Goal: Information Seeking & Learning: Learn about a topic

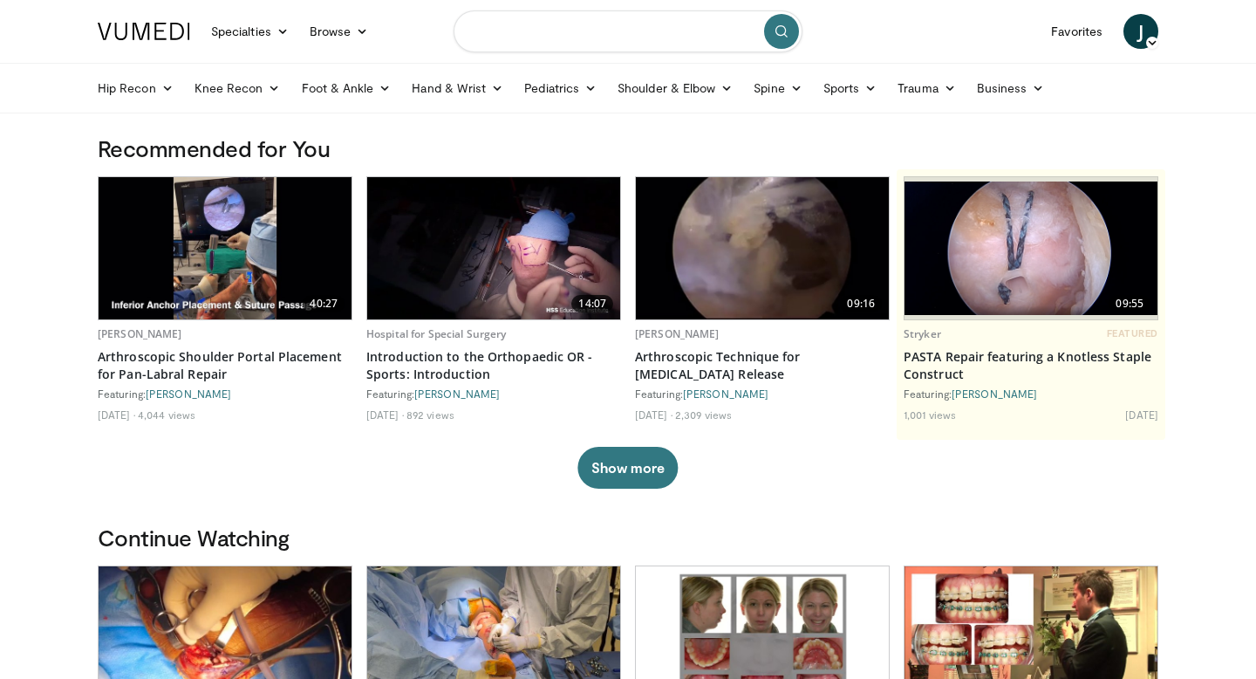
click at [544, 35] on input "Search topics, interventions" at bounding box center [628, 31] width 349 height 42
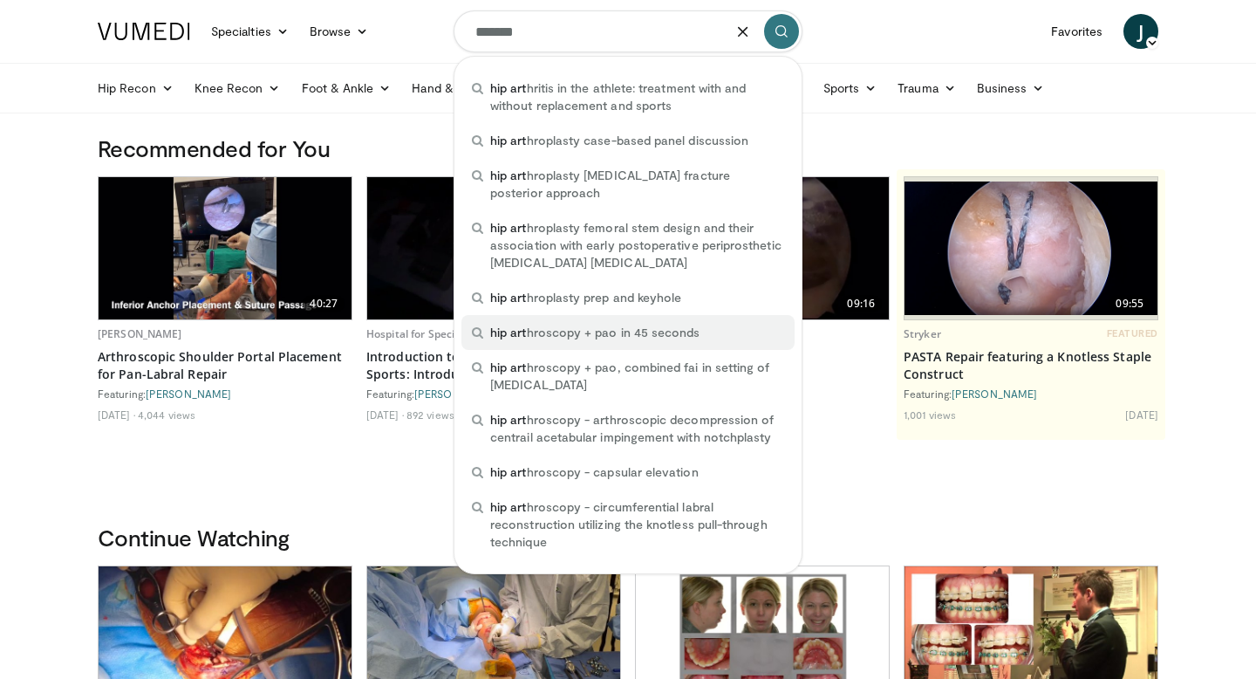
click at [552, 332] on span "hip art hroscopy + pao in 45 seconds" at bounding box center [594, 332] width 209 height 17
type input "**********"
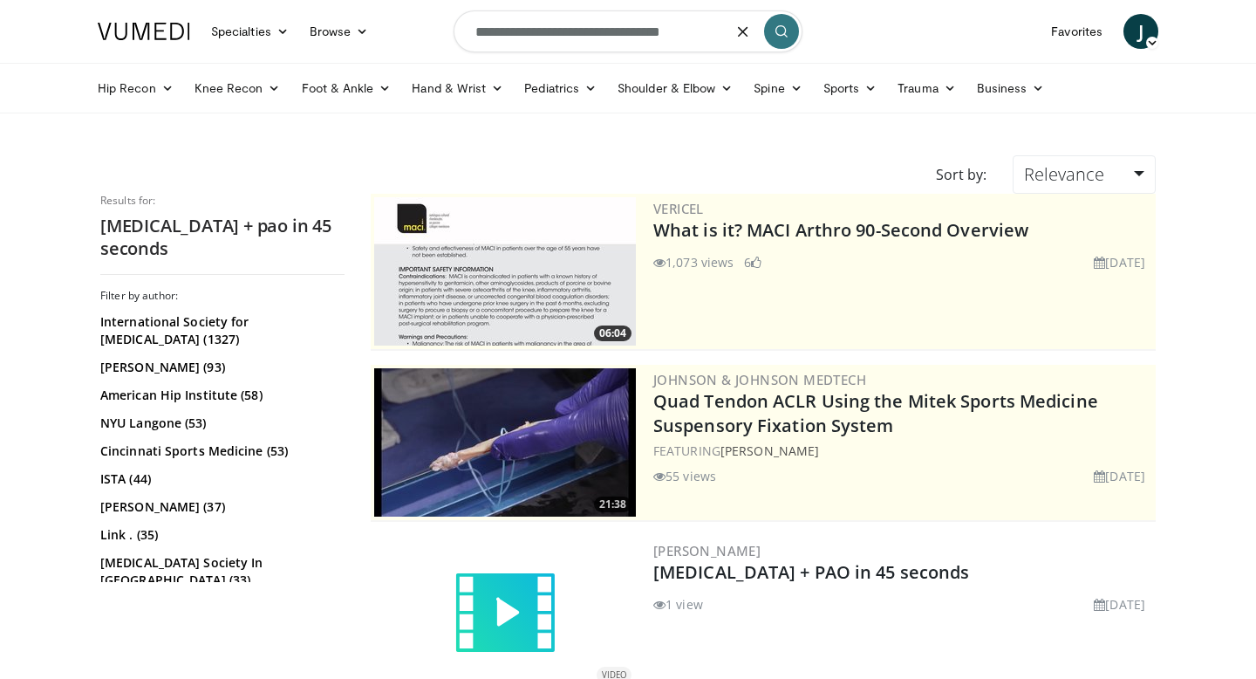
drag, startPoint x: 578, startPoint y: 37, endPoint x: 916, endPoint y: 29, distance: 337.7
click at [916, 29] on nav "Specialties Adult & Family Medicine Allergy, Asthma, Immunology Anesthesiology …" at bounding box center [628, 31] width 1082 height 63
type input "**********"
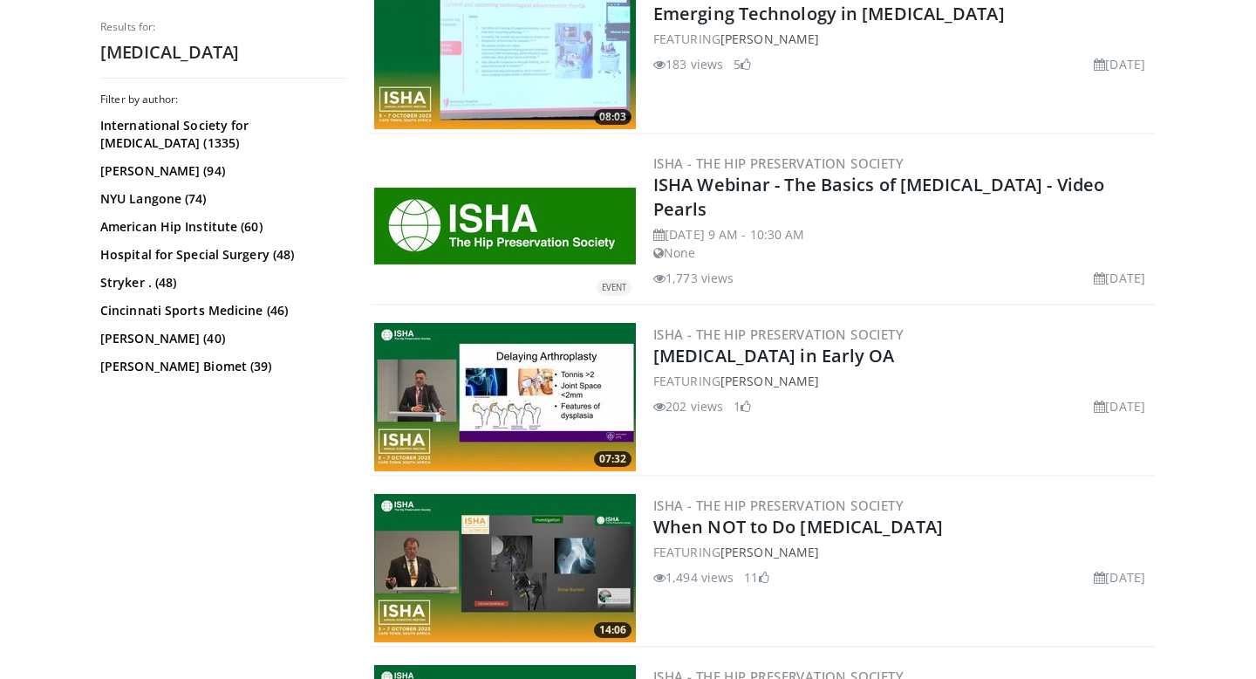
scroll to position [3927, 0]
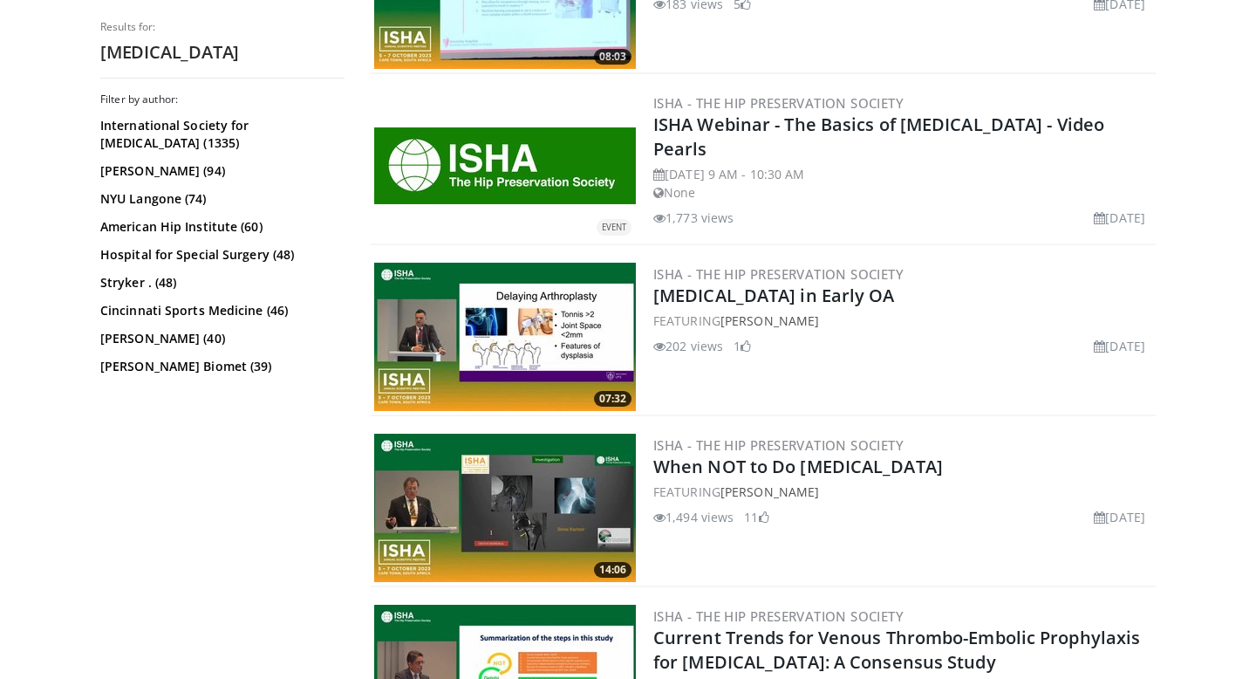
click at [520, 198] on img at bounding box center [505, 165] width 262 height 77
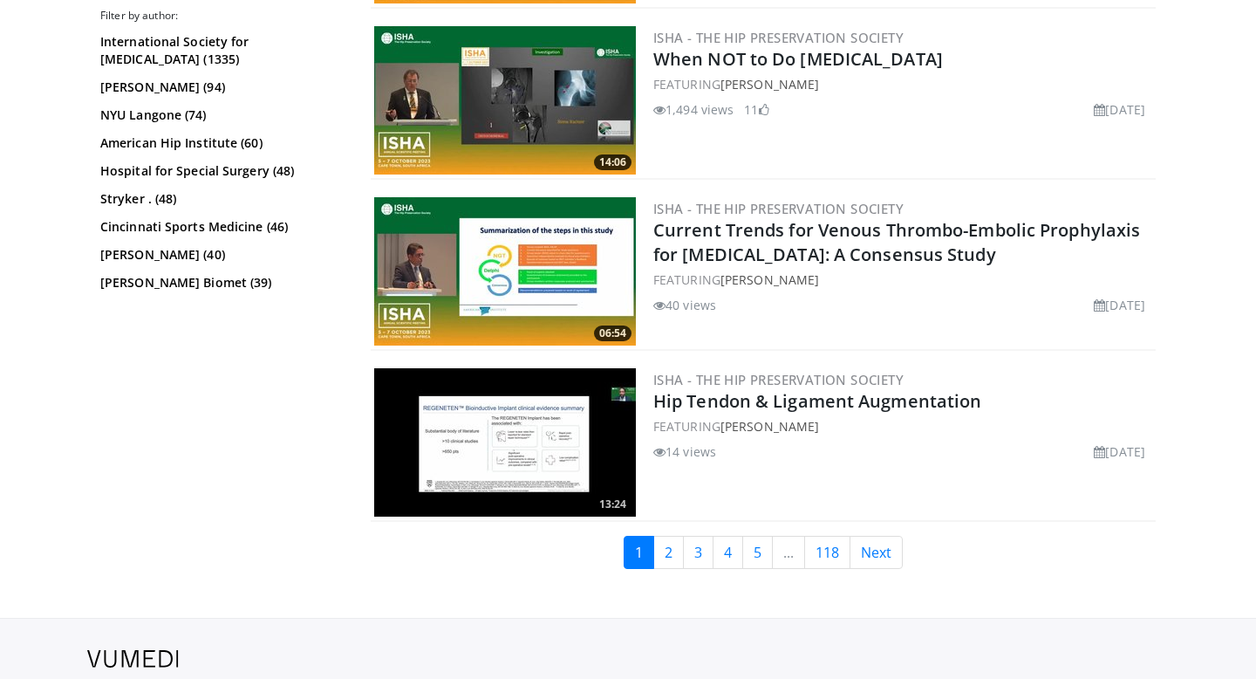
scroll to position [4362, 0]
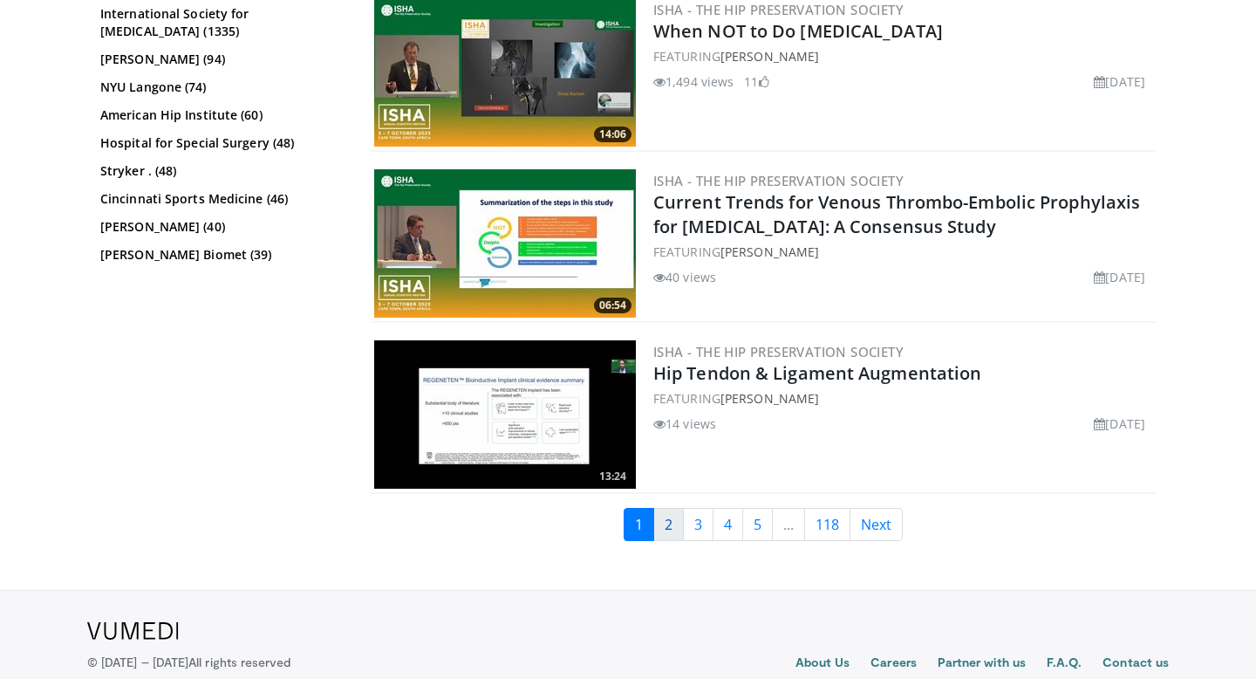
click at [681, 536] on link "2" at bounding box center [668, 524] width 31 height 33
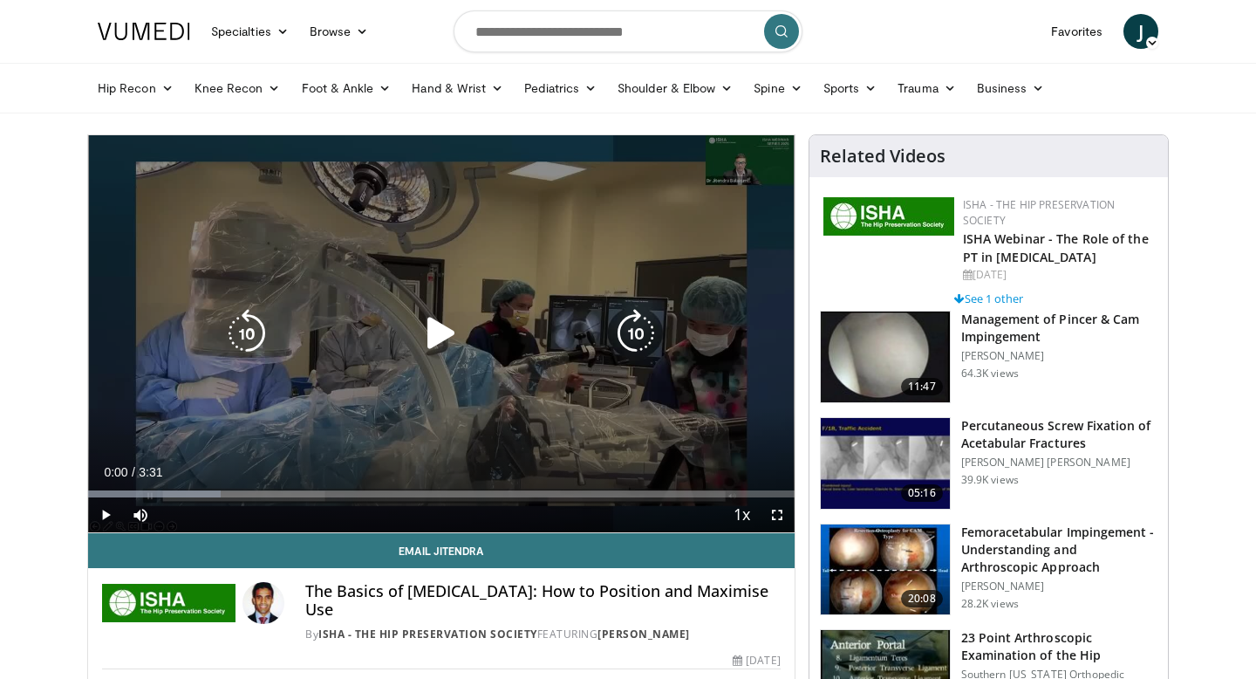
click at [381, 283] on div "10 seconds Tap to unmute" at bounding box center [441, 333] width 707 height 397
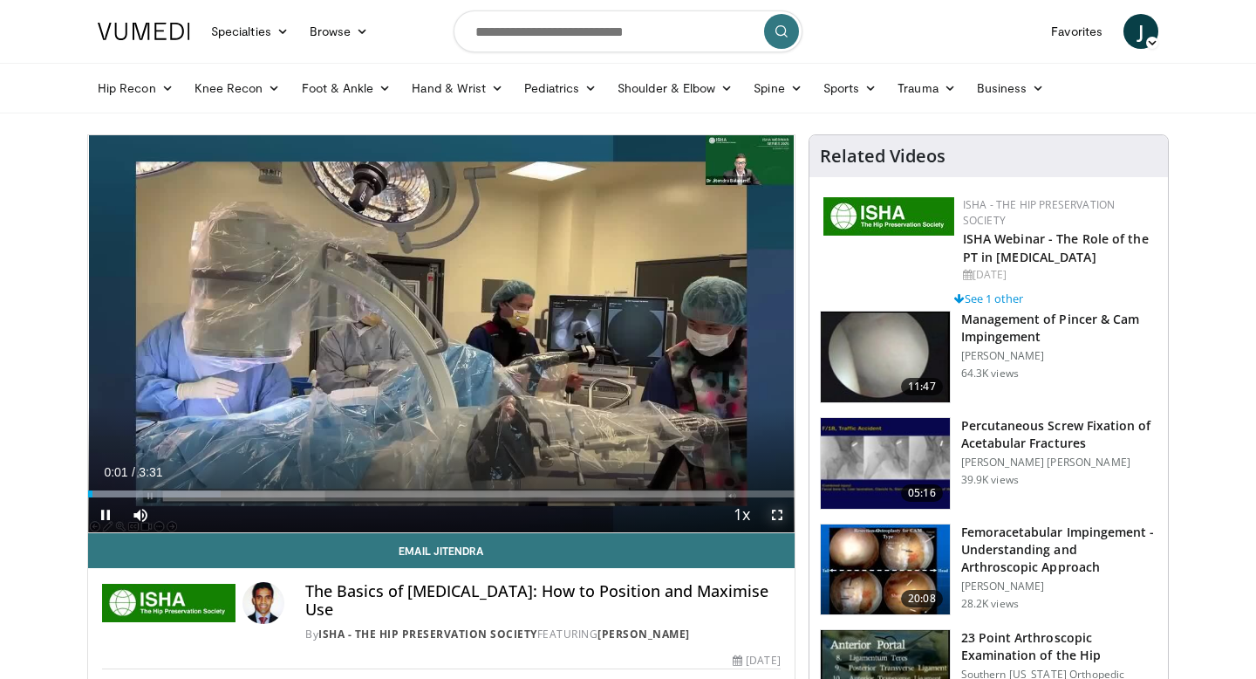
click at [777, 511] on span "Video Player" at bounding box center [777, 514] width 35 height 35
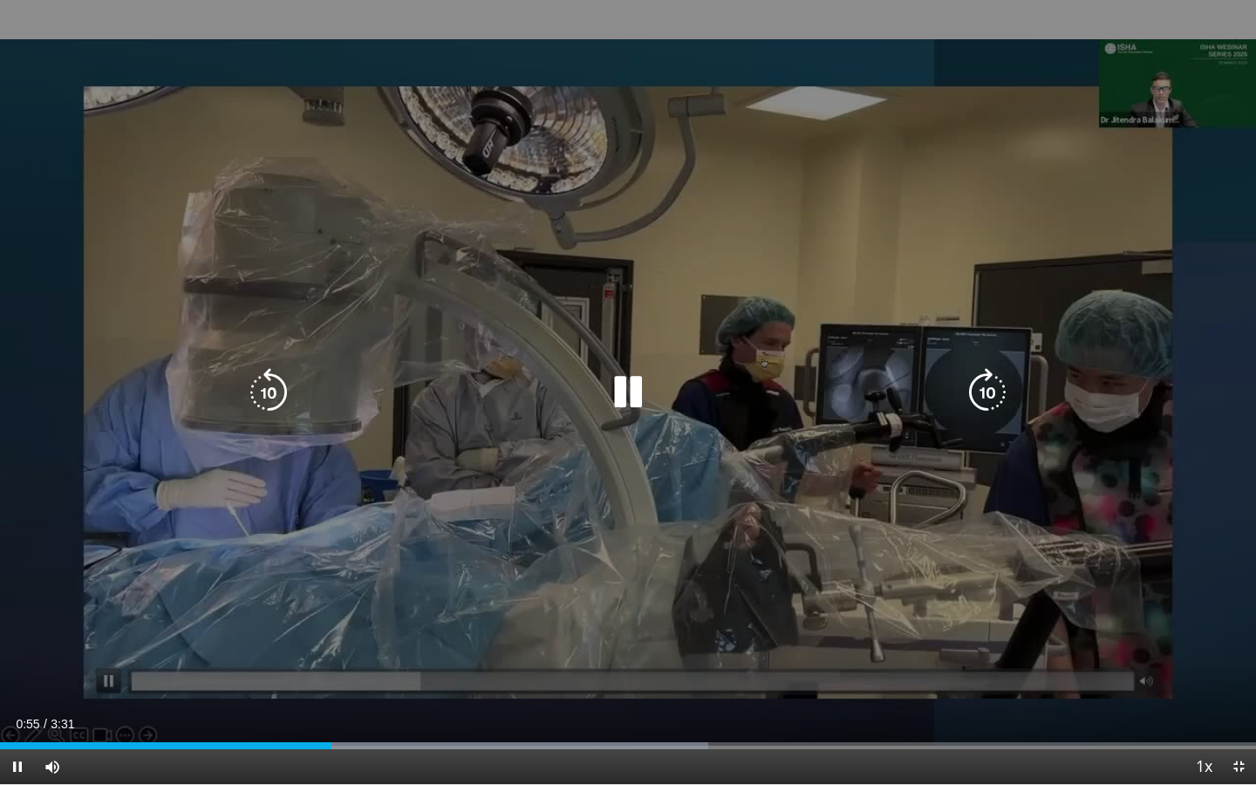
click at [812, 381] on div "Video Player" at bounding box center [628, 392] width 754 height 35
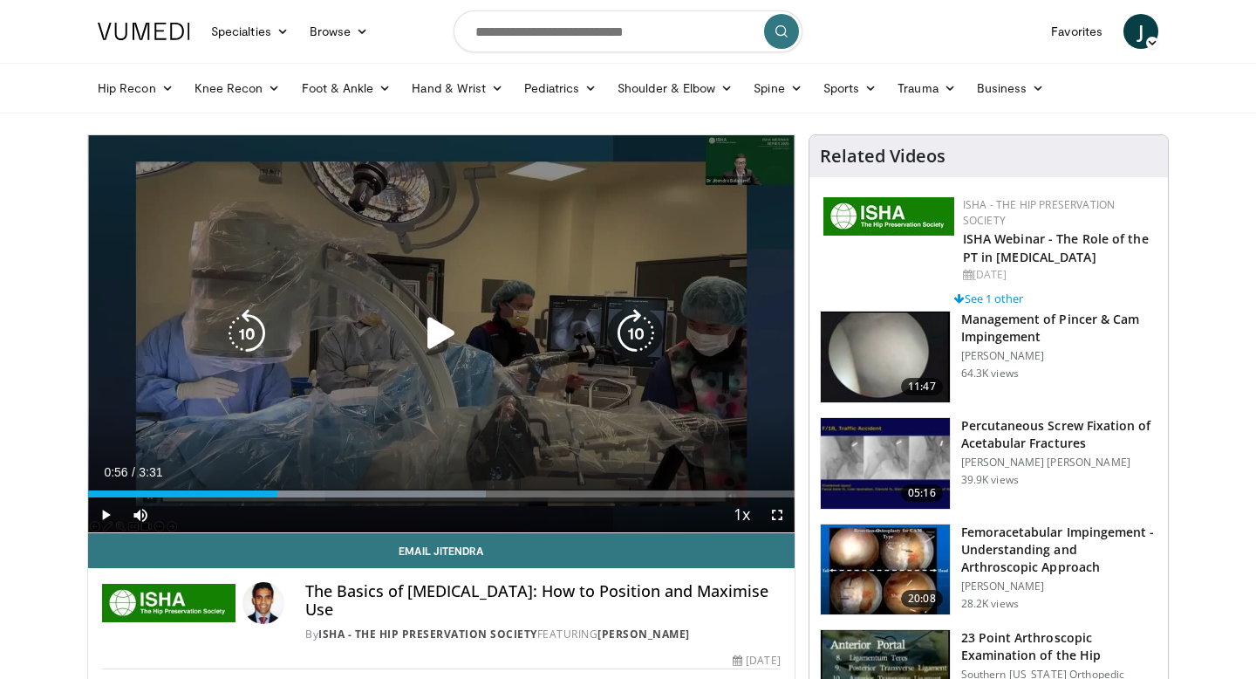
click at [711, 216] on div "10 seconds Tap to unmute" at bounding box center [441, 333] width 707 height 397
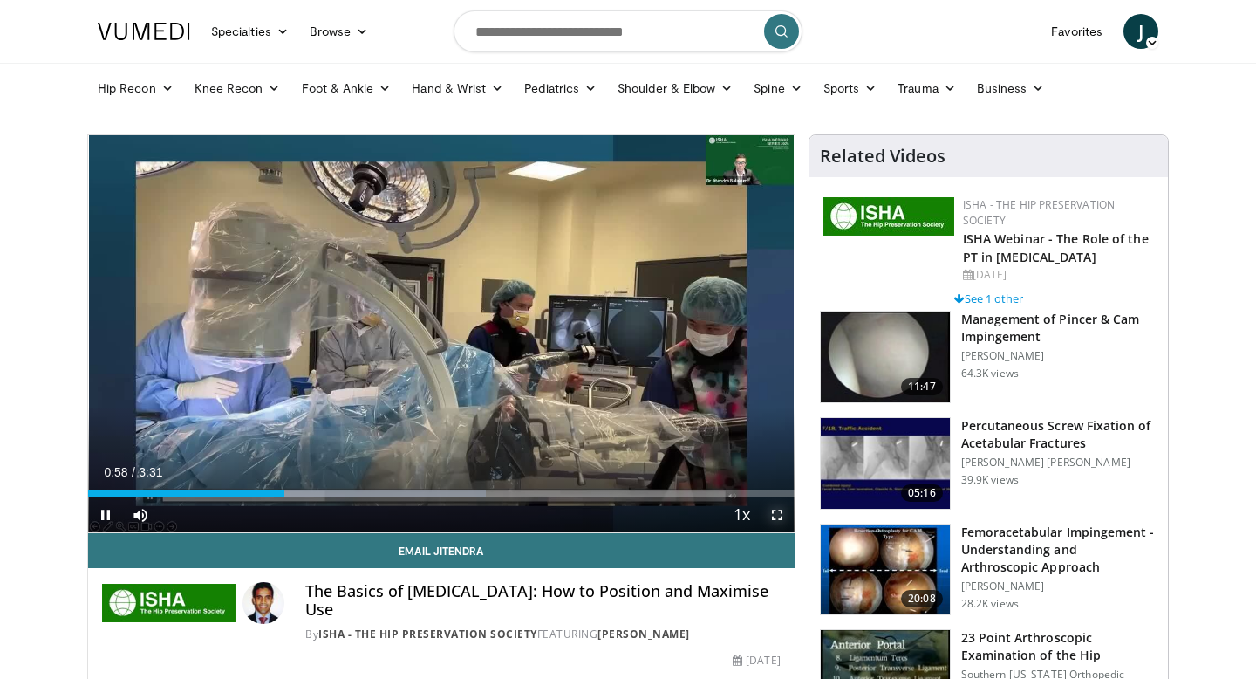
click at [776, 519] on span "Video Player" at bounding box center [777, 514] width 35 height 35
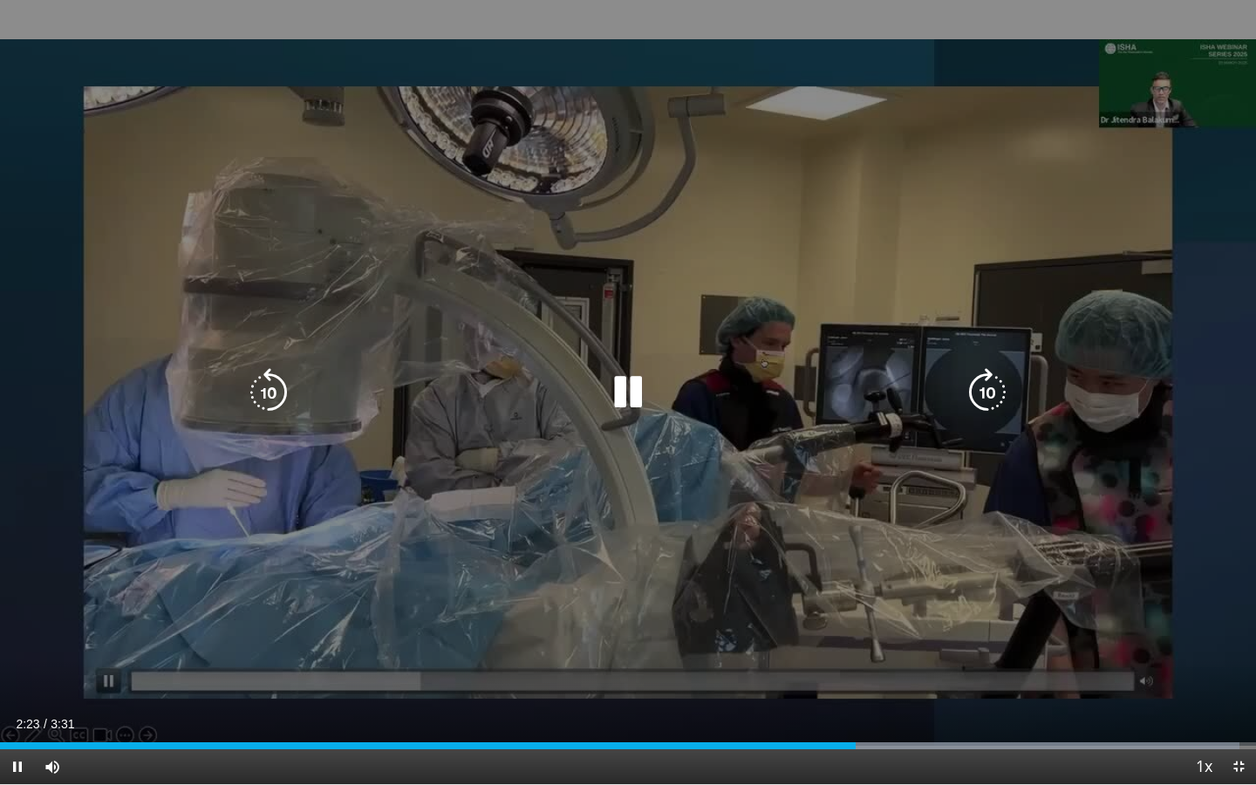
click at [620, 407] on icon "Video Player" at bounding box center [628, 392] width 49 height 49
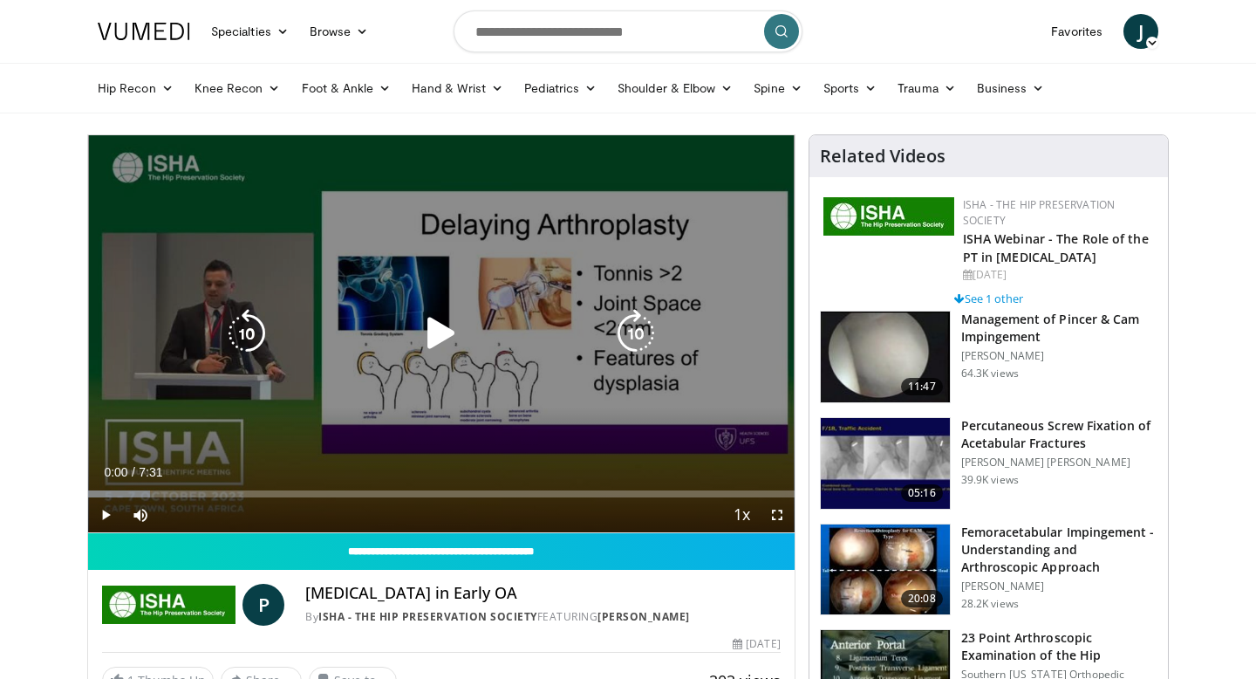
click at [443, 346] on icon "Video Player" at bounding box center [441, 333] width 49 height 49
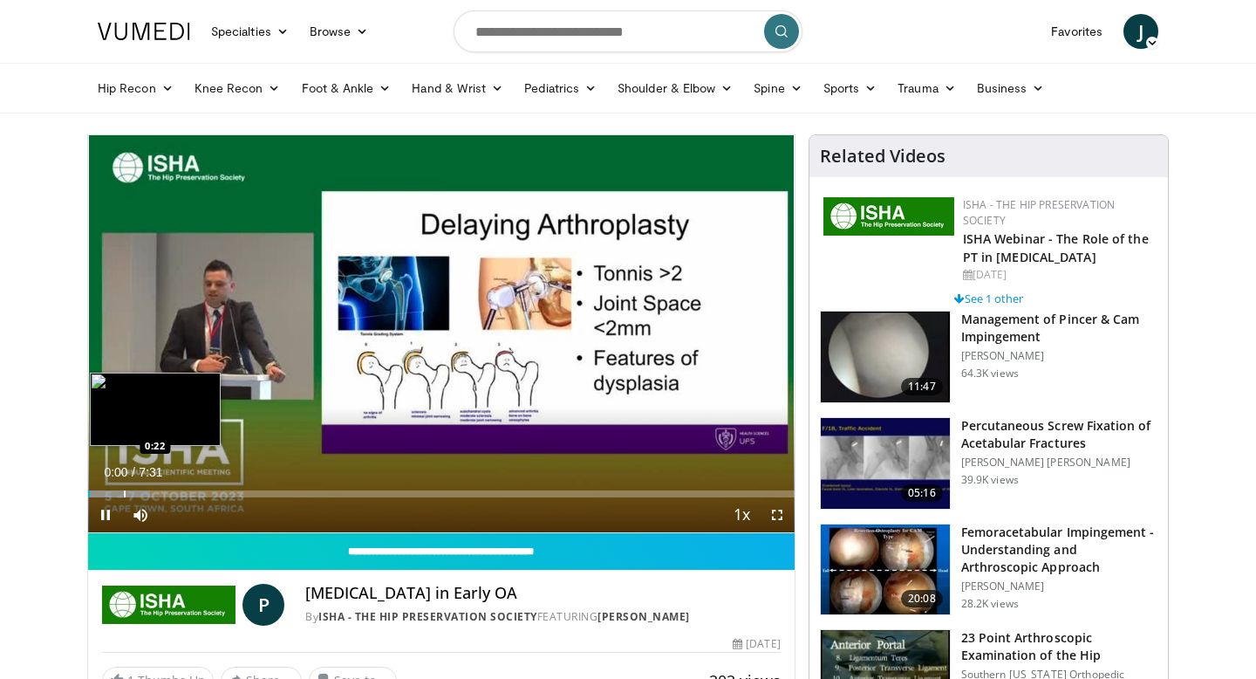
click at [124, 495] on div "Progress Bar" at bounding box center [125, 493] width 2 height 7
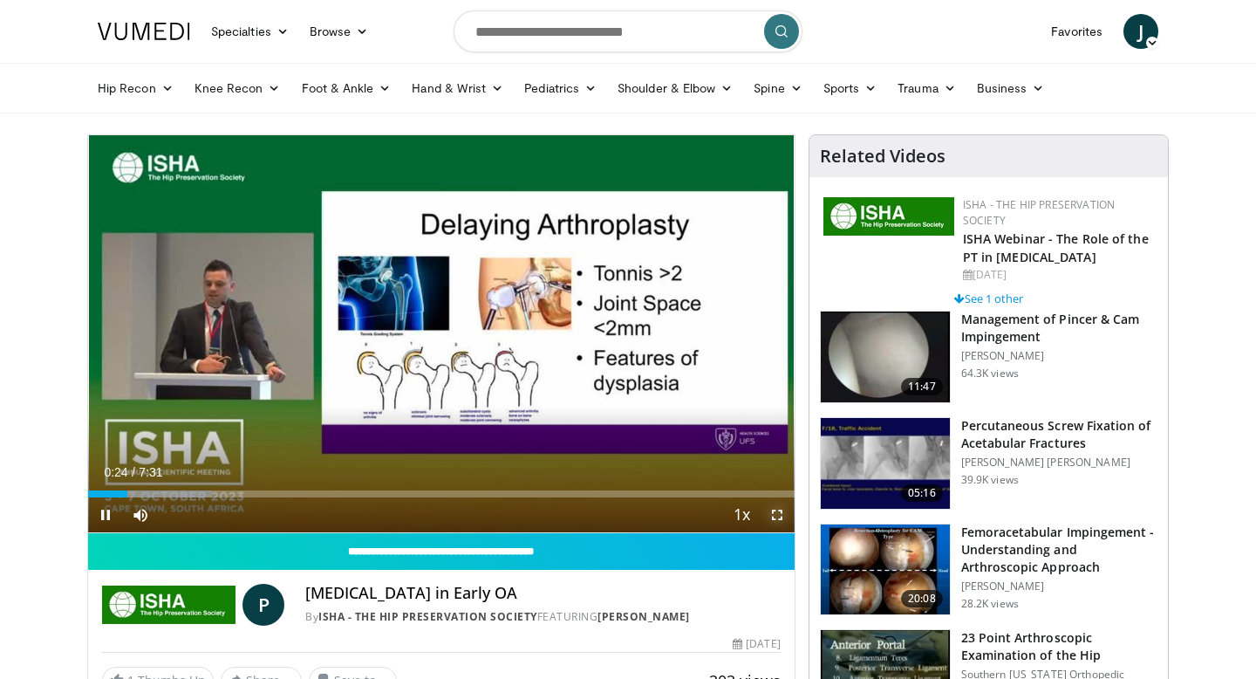
click at [774, 512] on span "Video Player" at bounding box center [777, 514] width 35 height 35
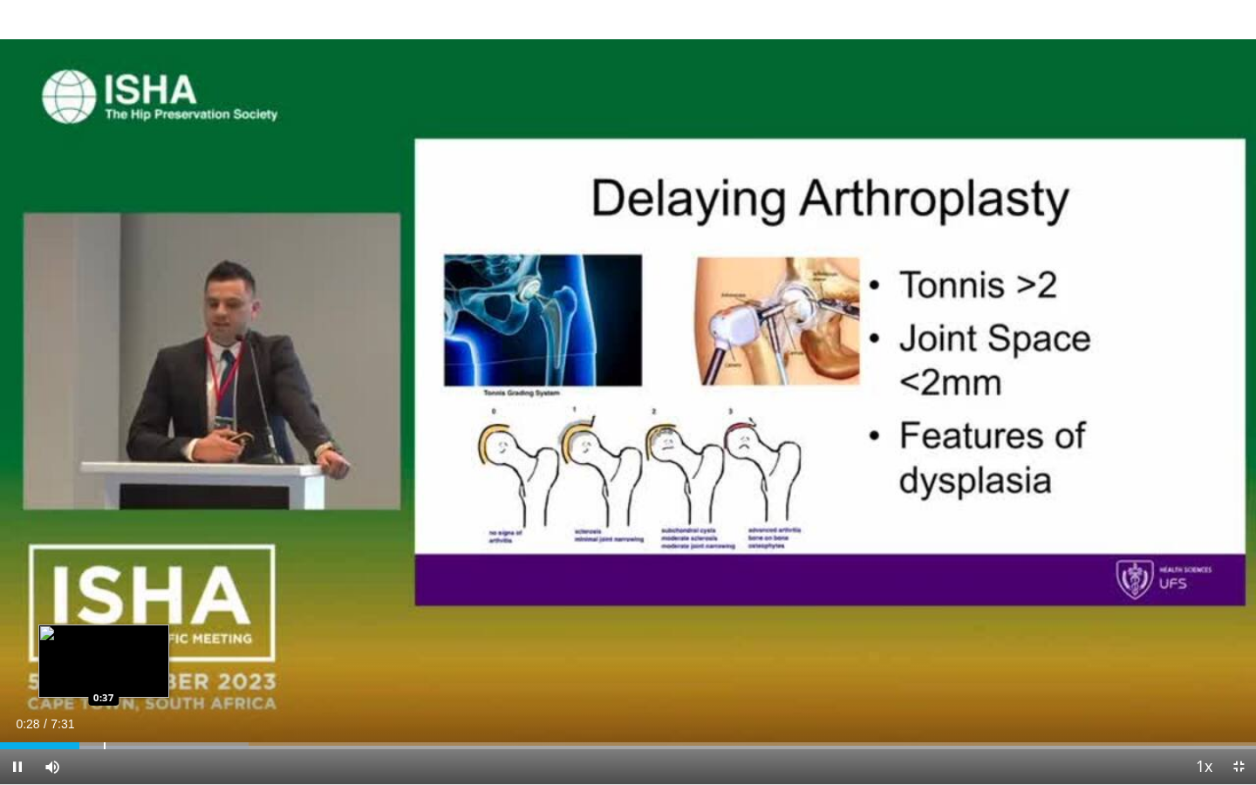
click at [104, 678] on div "Loaded : 19.78% 0:28 0:37" at bounding box center [628, 741] width 1256 height 17
click at [136, 678] on div "Progress Bar" at bounding box center [137, 745] width 2 height 7
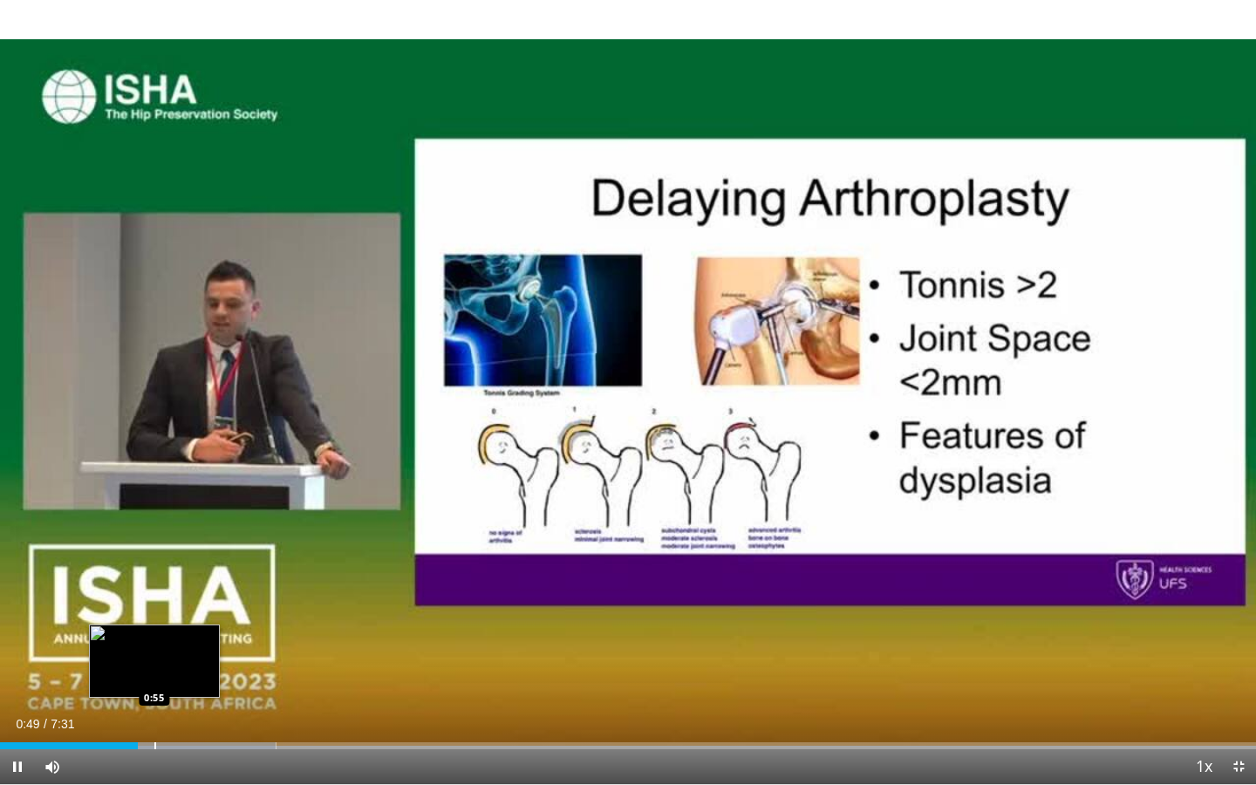
click at [163, 678] on div "Loaded : 21.98% 0:49 0:55" at bounding box center [628, 741] width 1256 height 17
click at [178, 678] on div "Loaded : 26.61% 1:03 1:03" at bounding box center [628, 741] width 1256 height 17
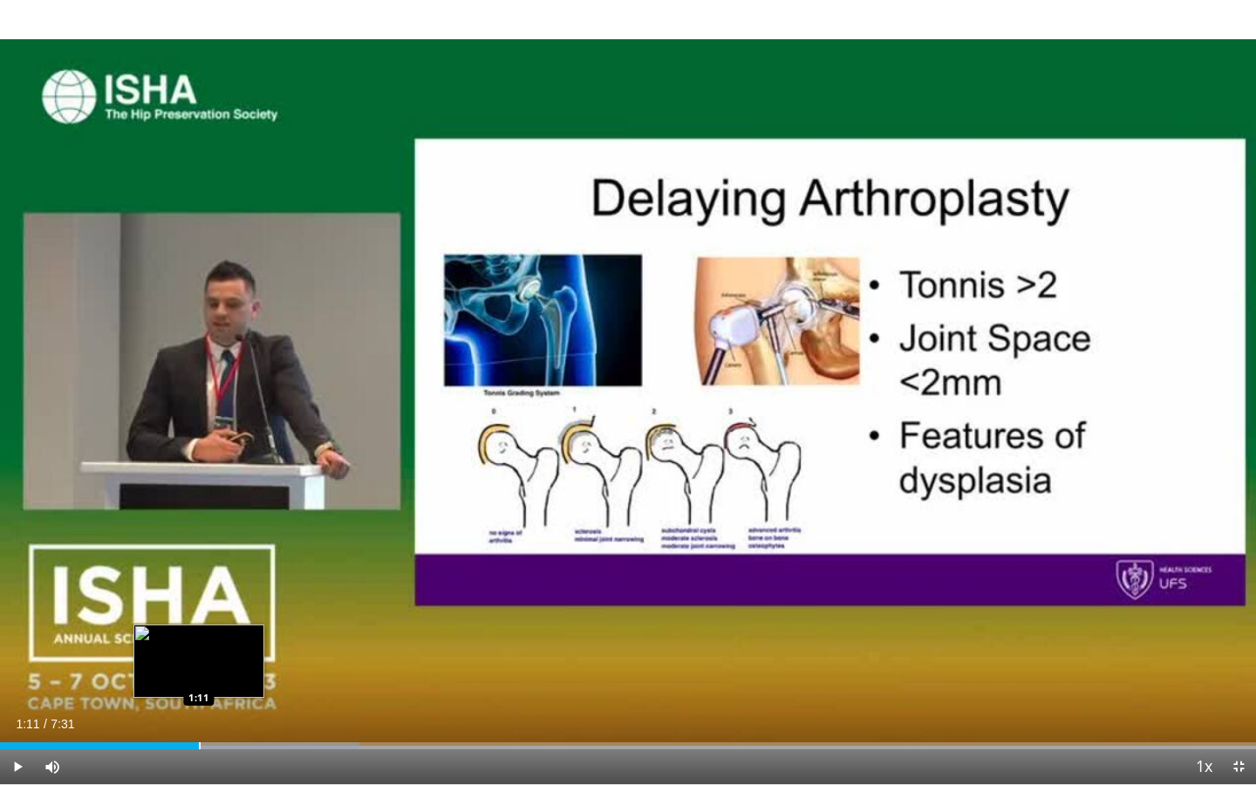
click at [199, 678] on div "Loaded : 28.58% 1:11 1:11" at bounding box center [628, 741] width 1256 height 17
click at [250, 678] on div "Loaded : 28.58% 1:12 1:30" at bounding box center [628, 741] width 1256 height 17
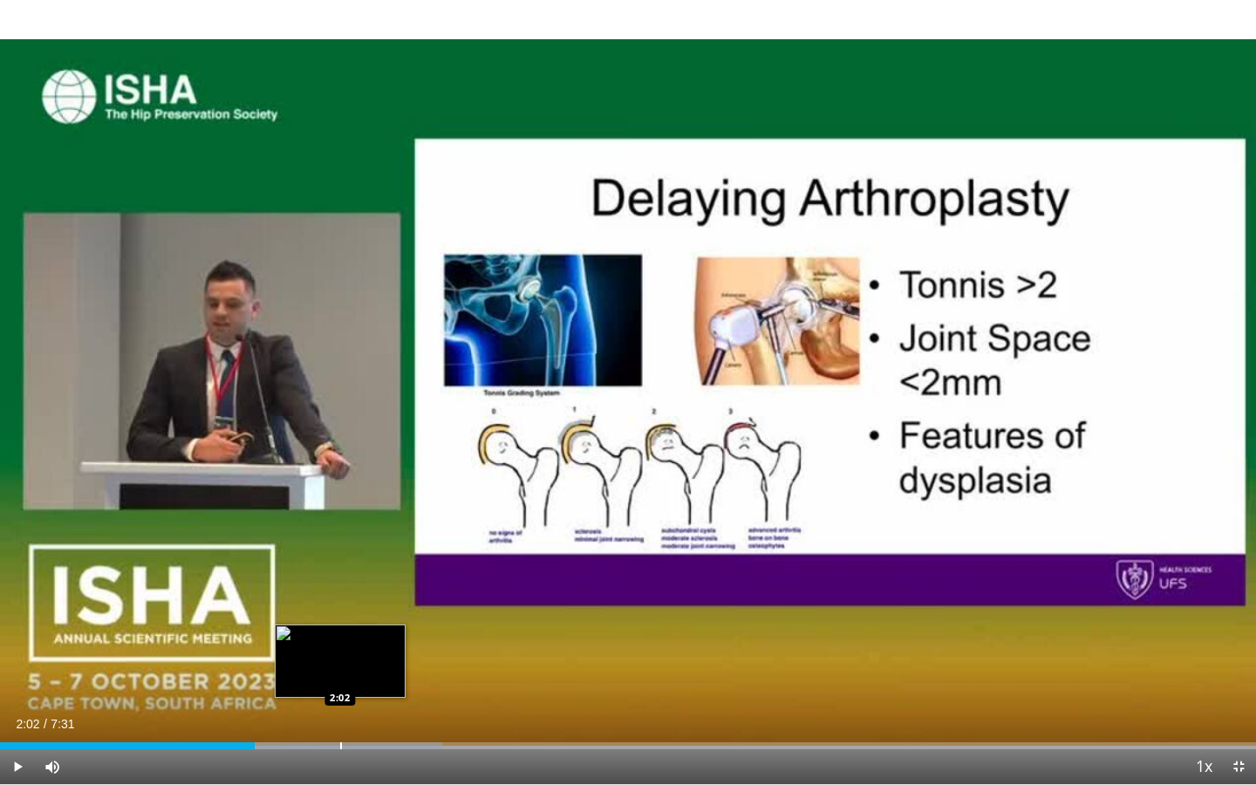
click at [340, 678] on div "Progress Bar" at bounding box center [341, 745] width 2 height 7
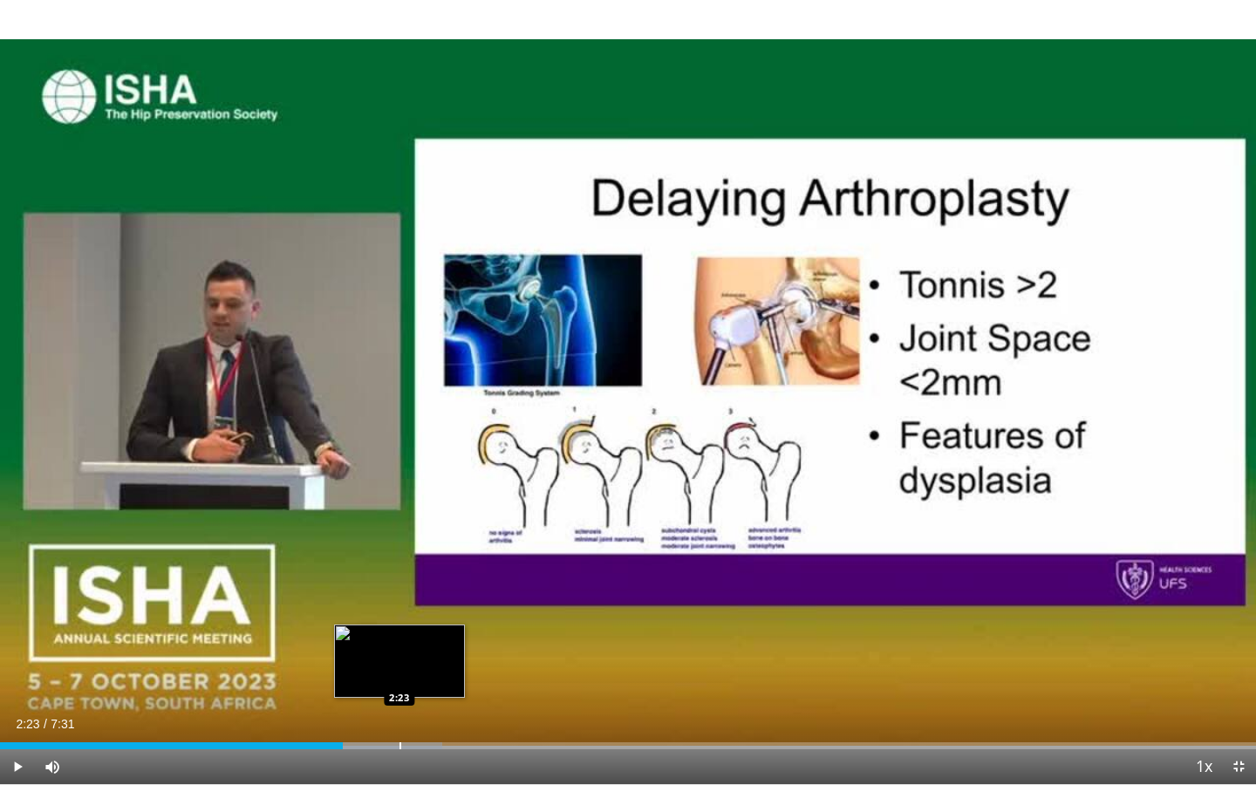
click at [399, 678] on div "Loaded : 35.18% 2:02 2:23" at bounding box center [628, 741] width 1256 height 17
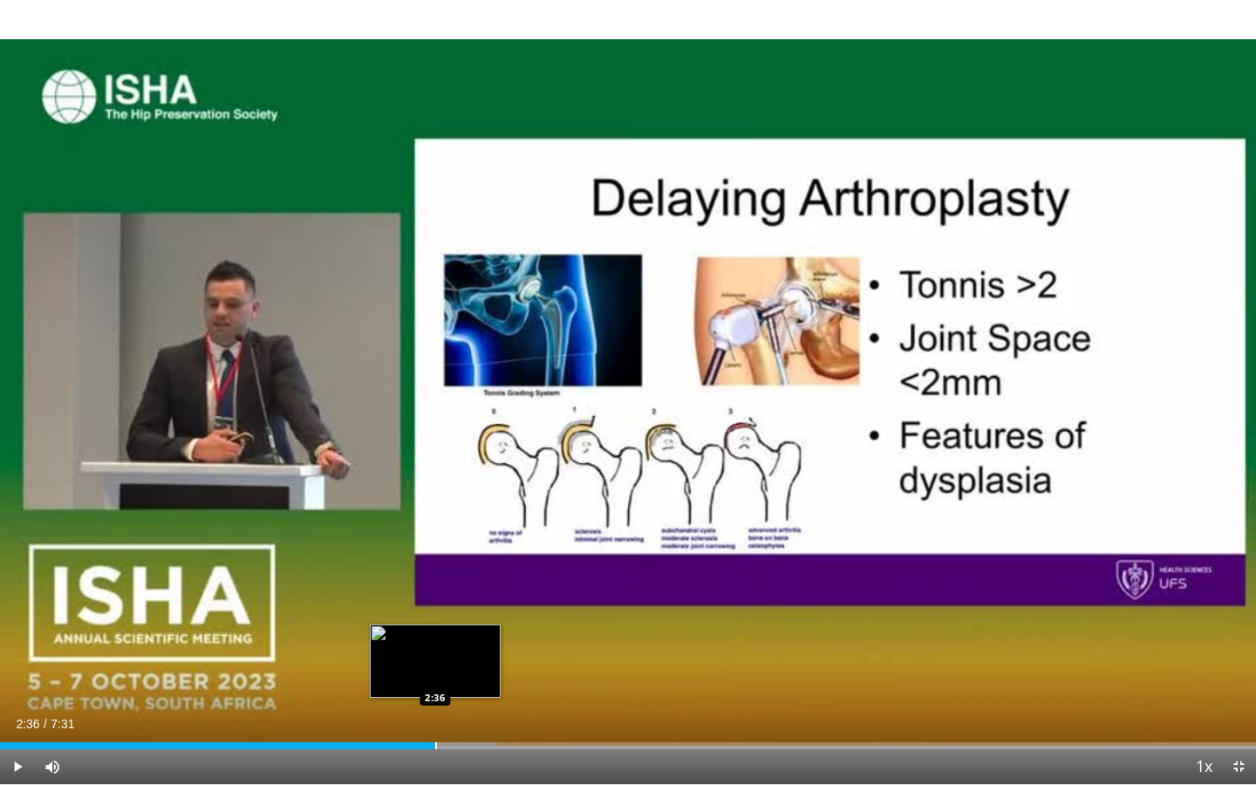
click at [435, 678] on div "Loaded : 39.57% 2:36 2:36" at bounding box center [628, 741] width 1256 height 17
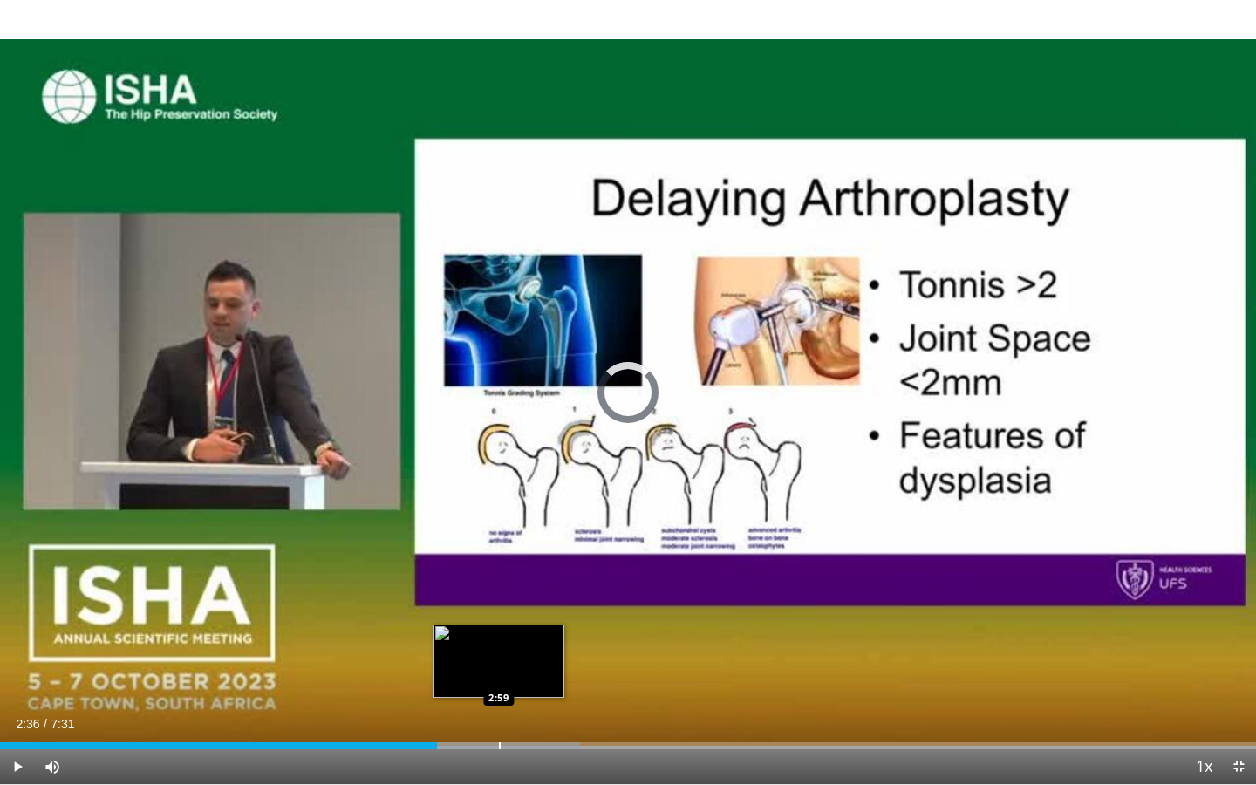
click at [499, 678] on div "Loaded : 46.17% 2:36 2:59" at bounding box center [628, 741] width 1256 height 17
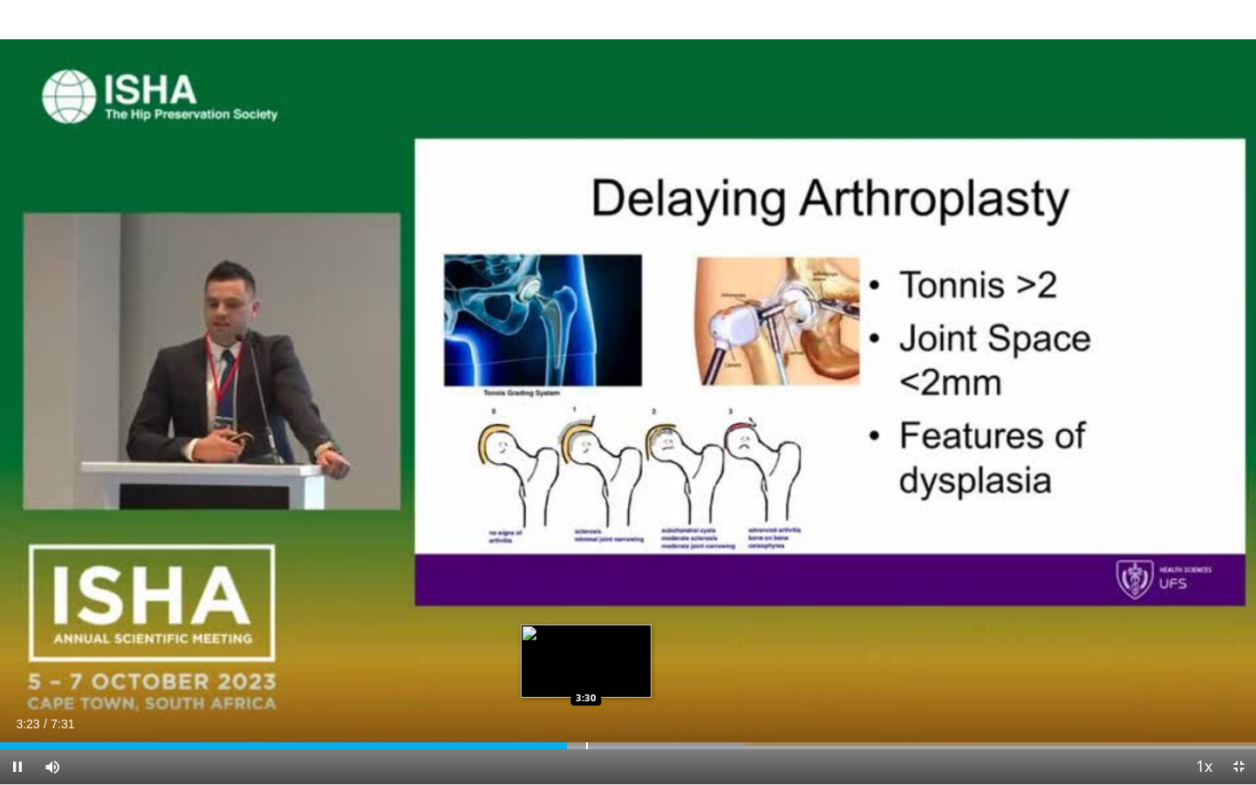
click at [586, 678] on div "Progress Bar" at bounding box center [587, 745] width 2 height 7
click at [624, 678] on div "Progress Bar" at bounding box center [625, 745] width 2 height 7
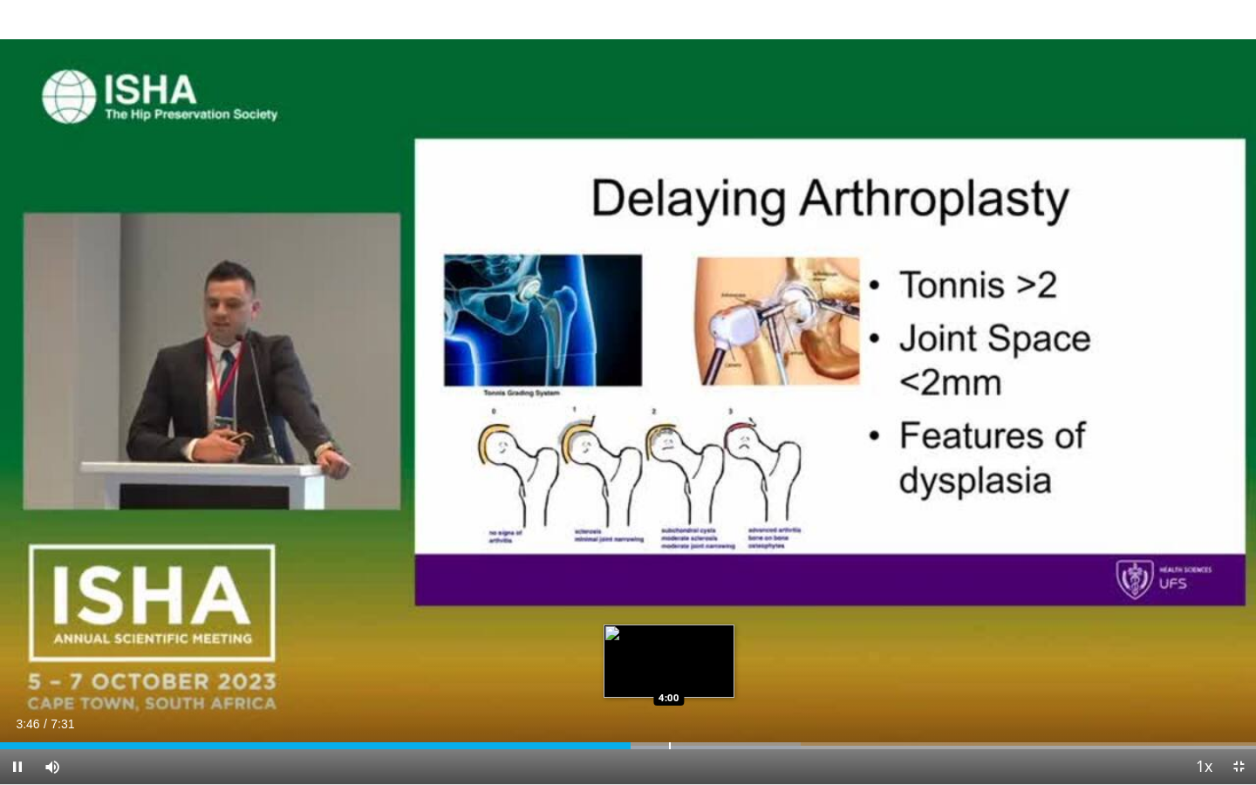
click at [669, 678] on div "Progress Bar" at bounding box center [670, 745] width 2 height 7
click at [693, 678] on div "Progress Bar" at bounding box center [692, 745] width 2 height 7
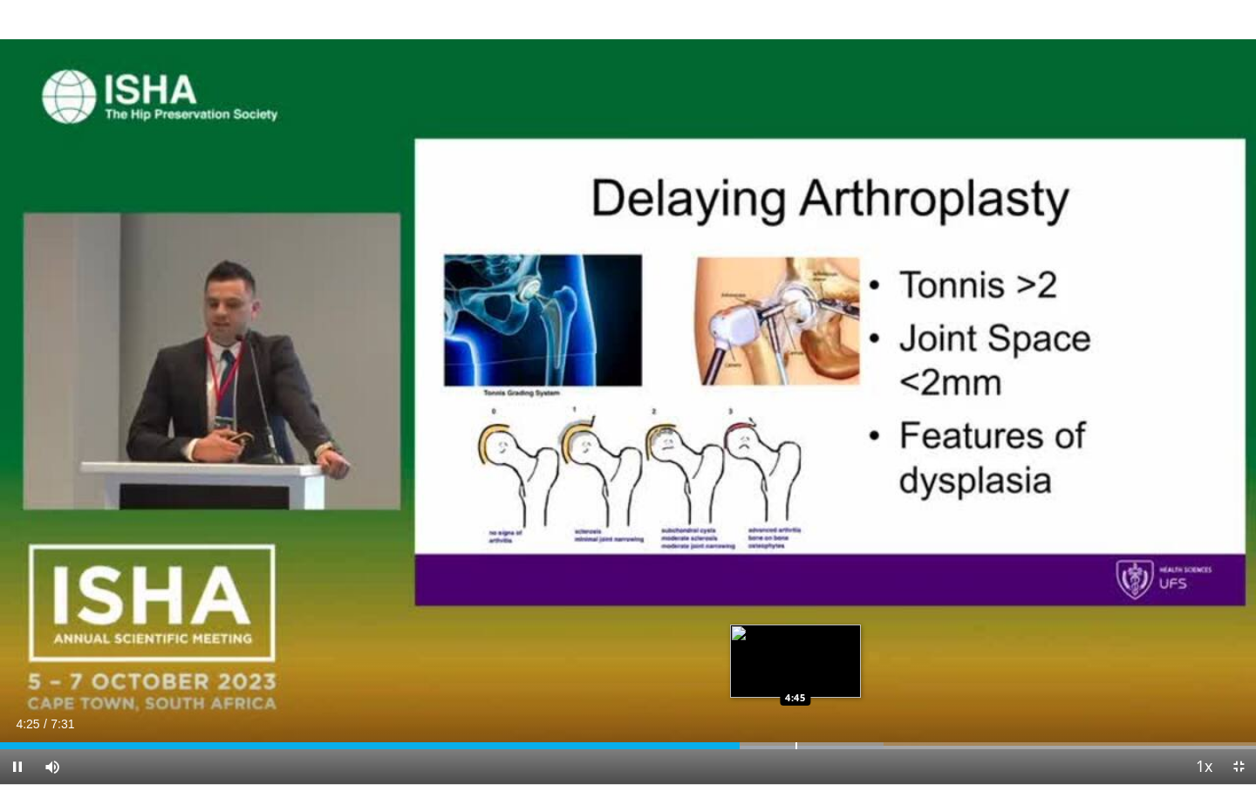
click at [796, 678] on div "Loaded : 70.37% 4:25 4:45" at bounding box center [628, 741] width 1256 height 17
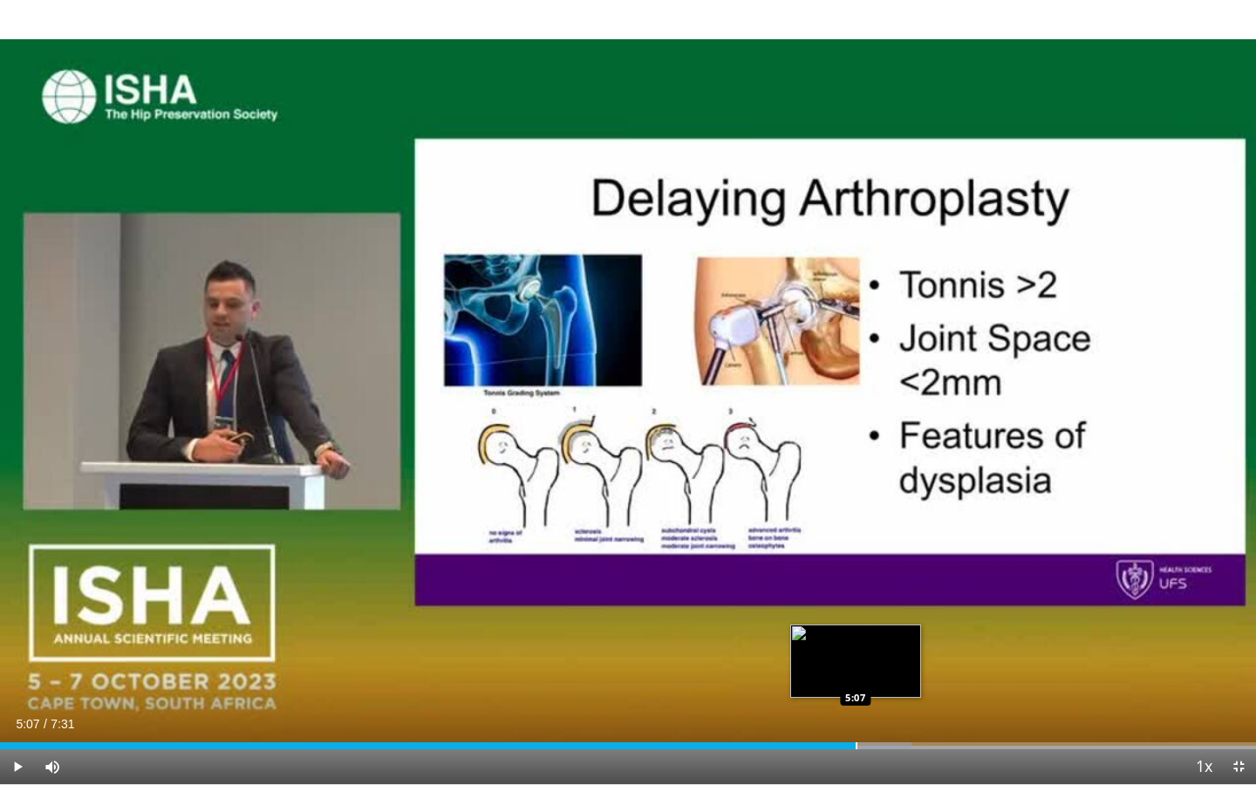
click at [856, 678] on div "Loaded : 72.57% 5:07 5:07" at bounding box center [628, 741] width 1256 height 17
click at [900, 678] on div "Loaded : 76.97% 5:07 5:23" at bounding box center [628, 741] width 1256 height 17
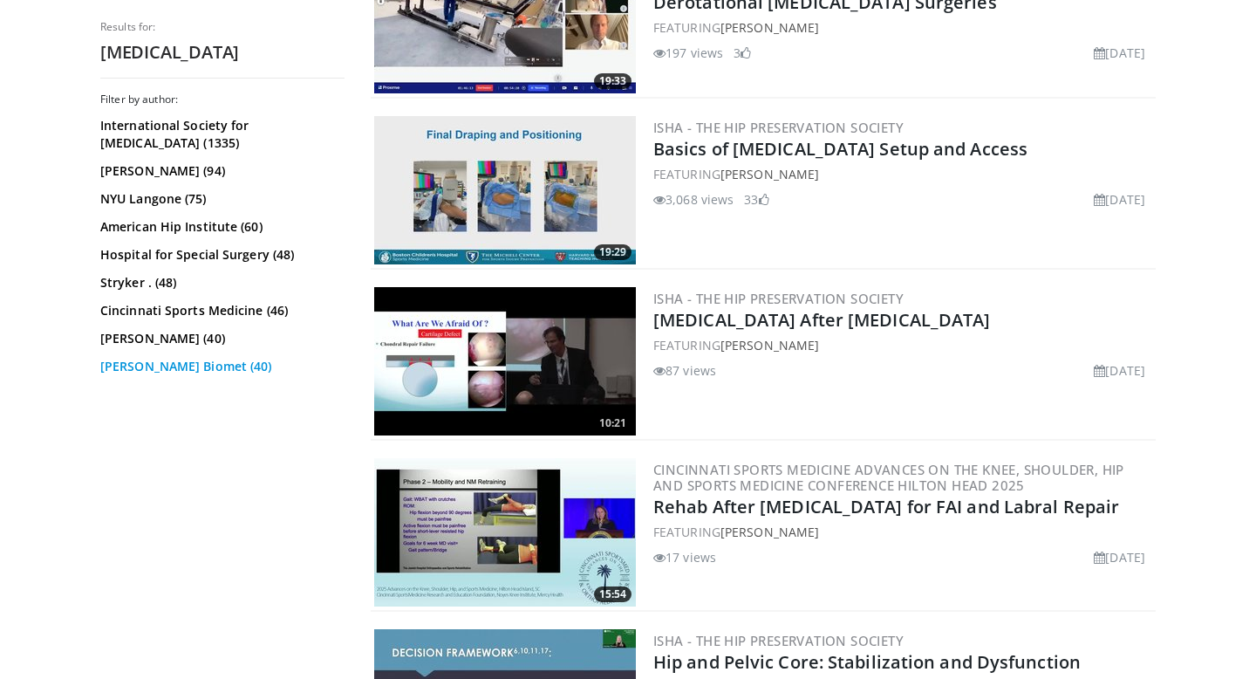
scroll to position [2994, 0]
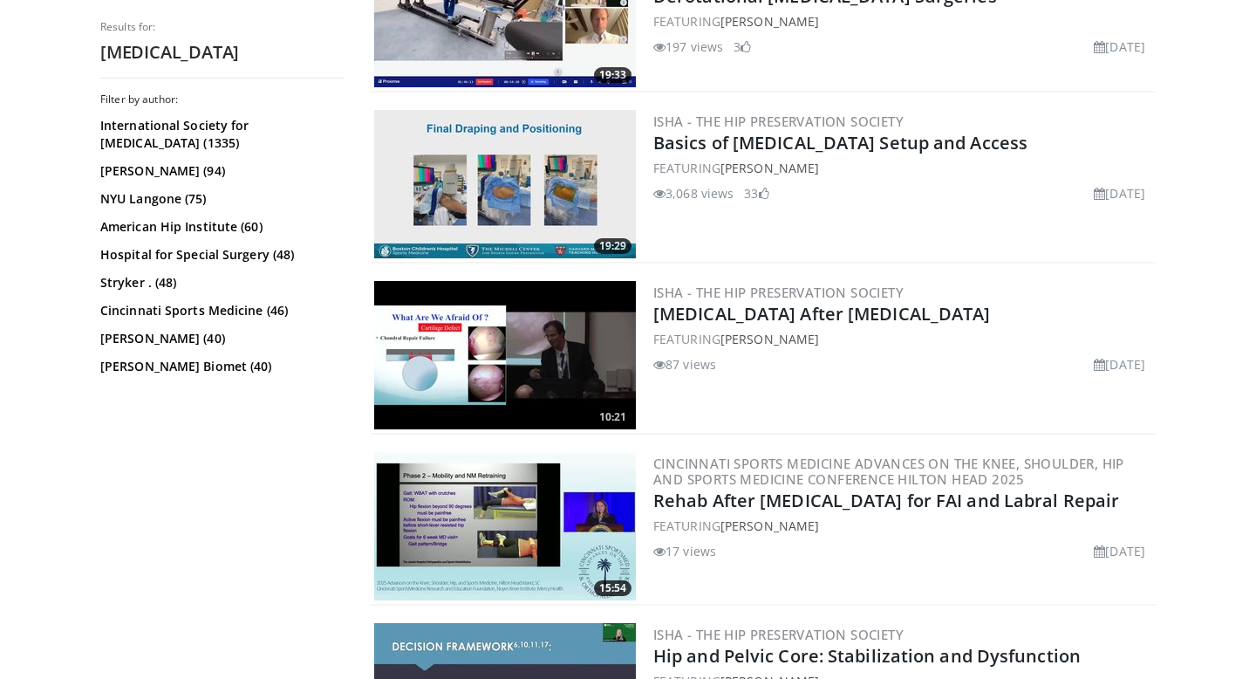
click at [480, 188] on img at bounding box center [505, 184] width 262 height 148
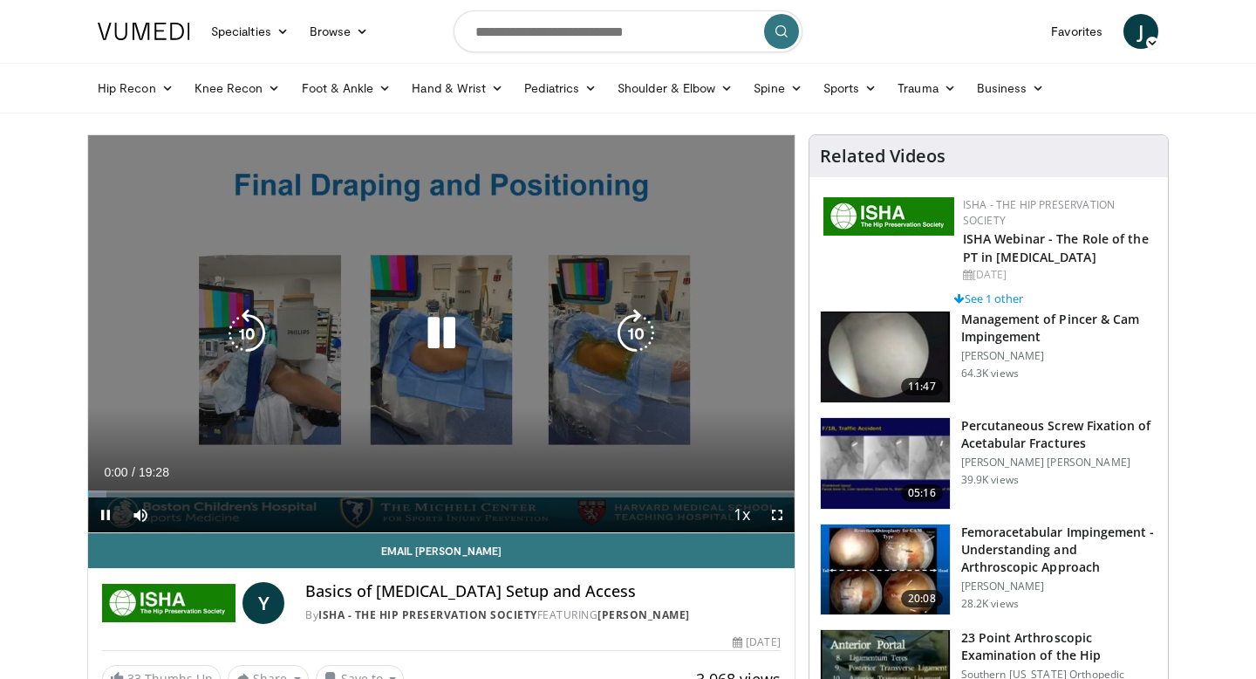
click at [433, 335] on icon "Video Player" at bounding box center [441, 333] width 49 height 49
click at [440, 330] on icon "Video Player" at bounding box center [441, 333] width 49 height 49
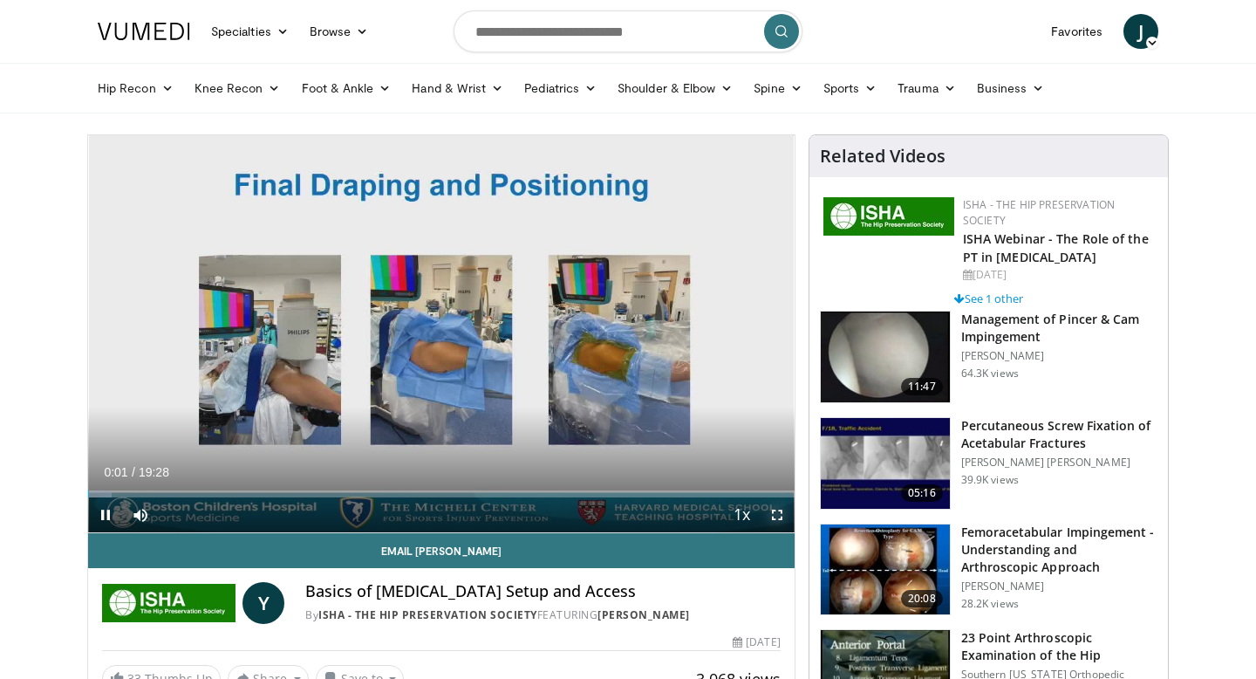
click at [779, 513] on span "Video Player" at bounding box center [777, 514] width 35 height 35
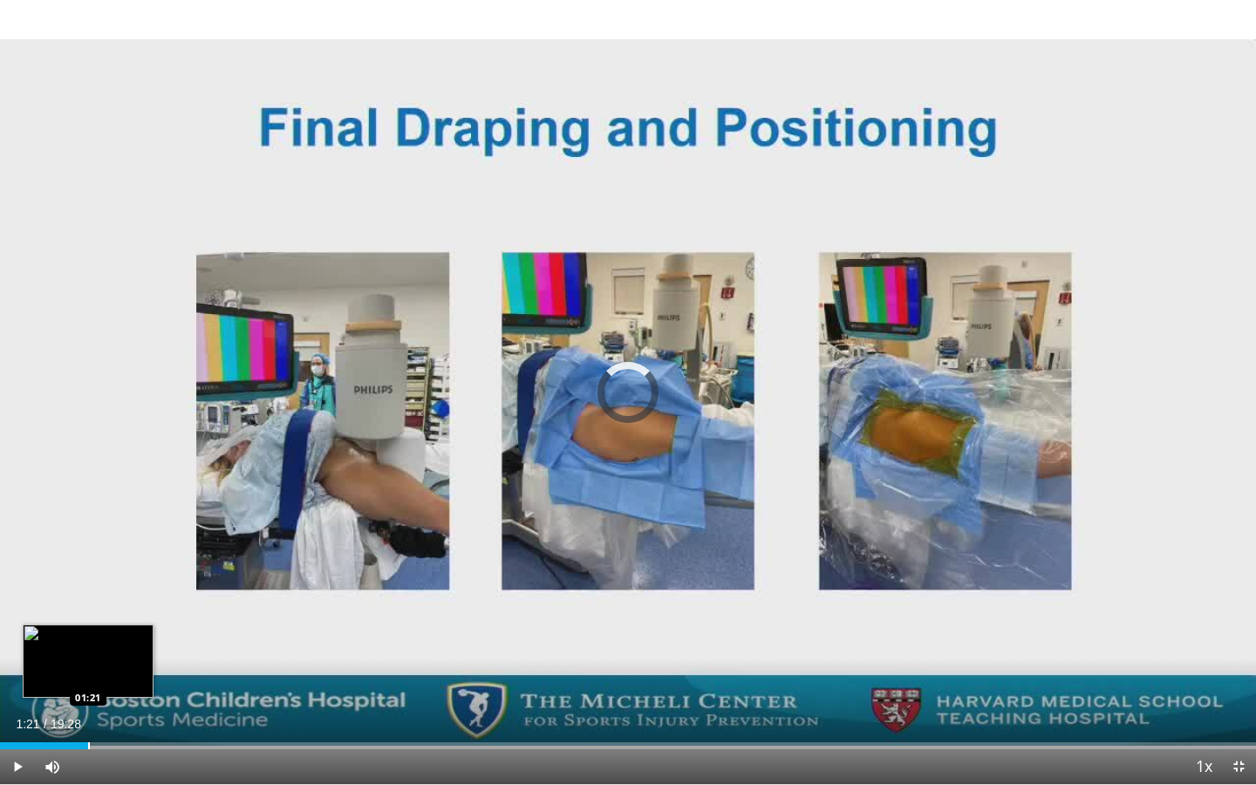
click at [88, 678] on div "Loaded : 3.39% 01:21 01:21" at bounding box center [628, 741] width 1256 height 17
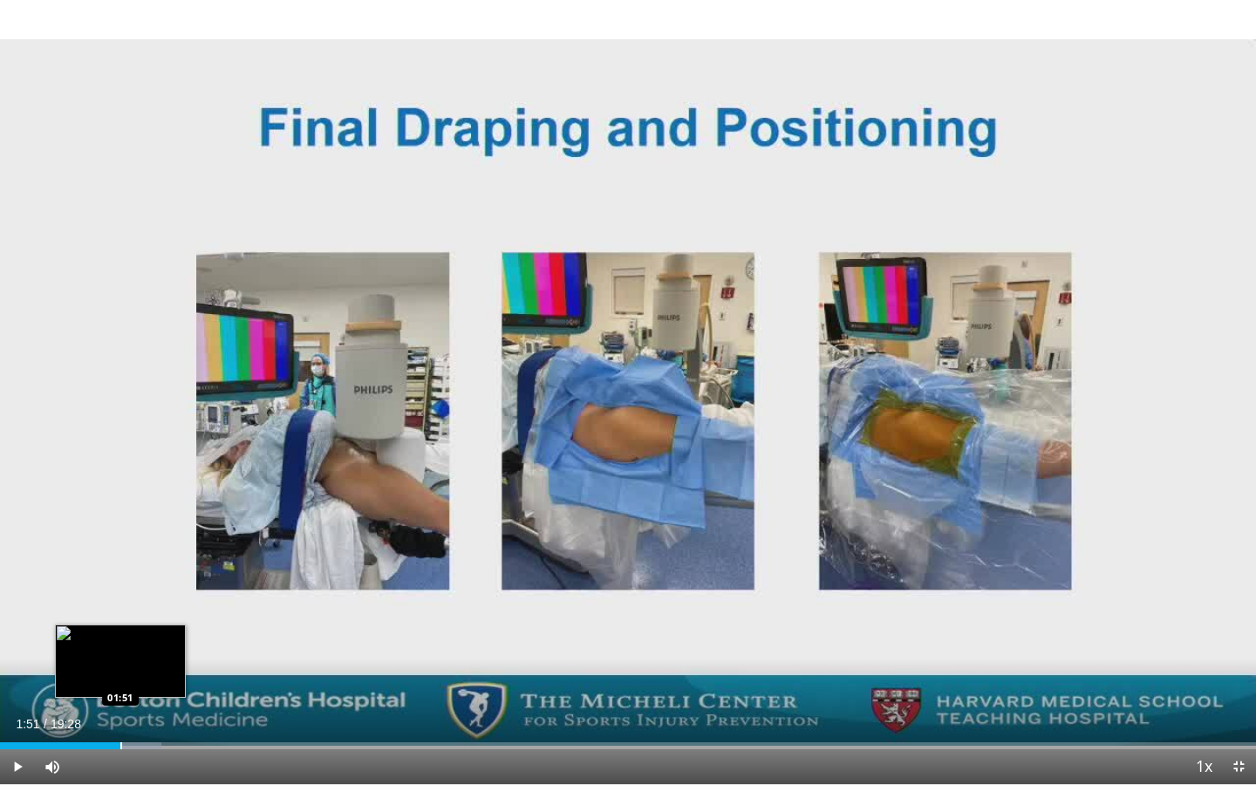
click at [120, 678] on div "Progress Bar" at bounding box center [121, 745] width 2 height 7
click at [142, 678] on div "Progress Bar" at bounding box center [142, 745] width 2 height 7
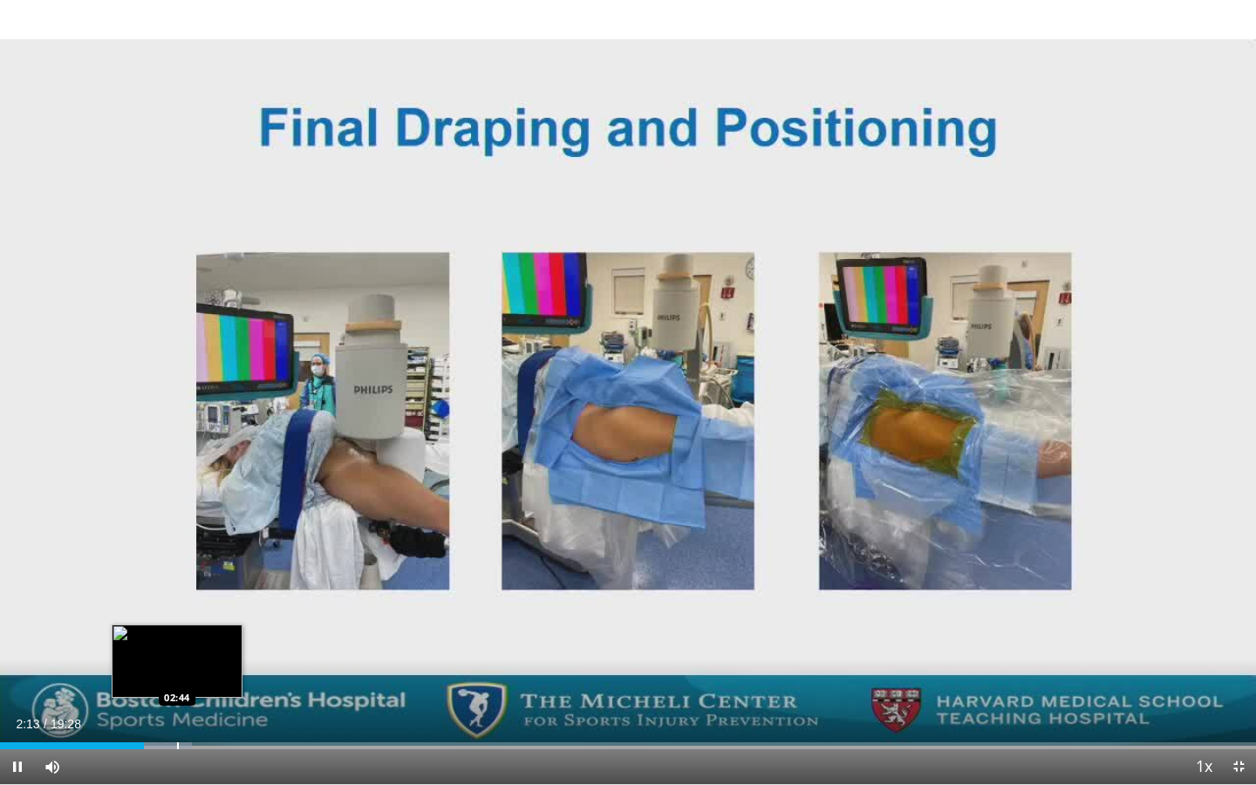
click at [177, 678] on div "Progress Bar" at bounding box center [178, 745] width 2 height 7
click at [204, 678] on div "Loaded : 17.82% 02:45 03:10" at bounding box center [628, 741] width 1256 height 17
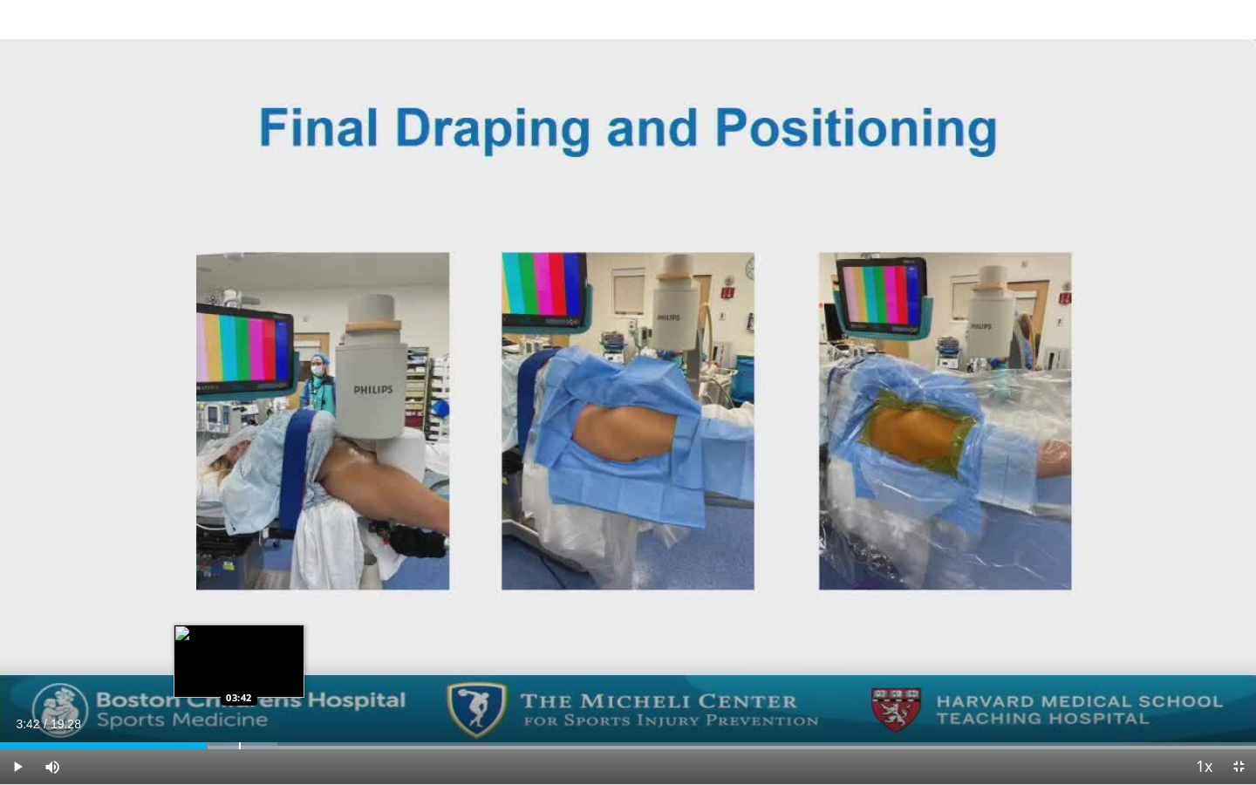
click at [239, 678] on div "Loaded : 22.06% 03:12 03:42" at bounding box center [628, 741] width 1256 height 17
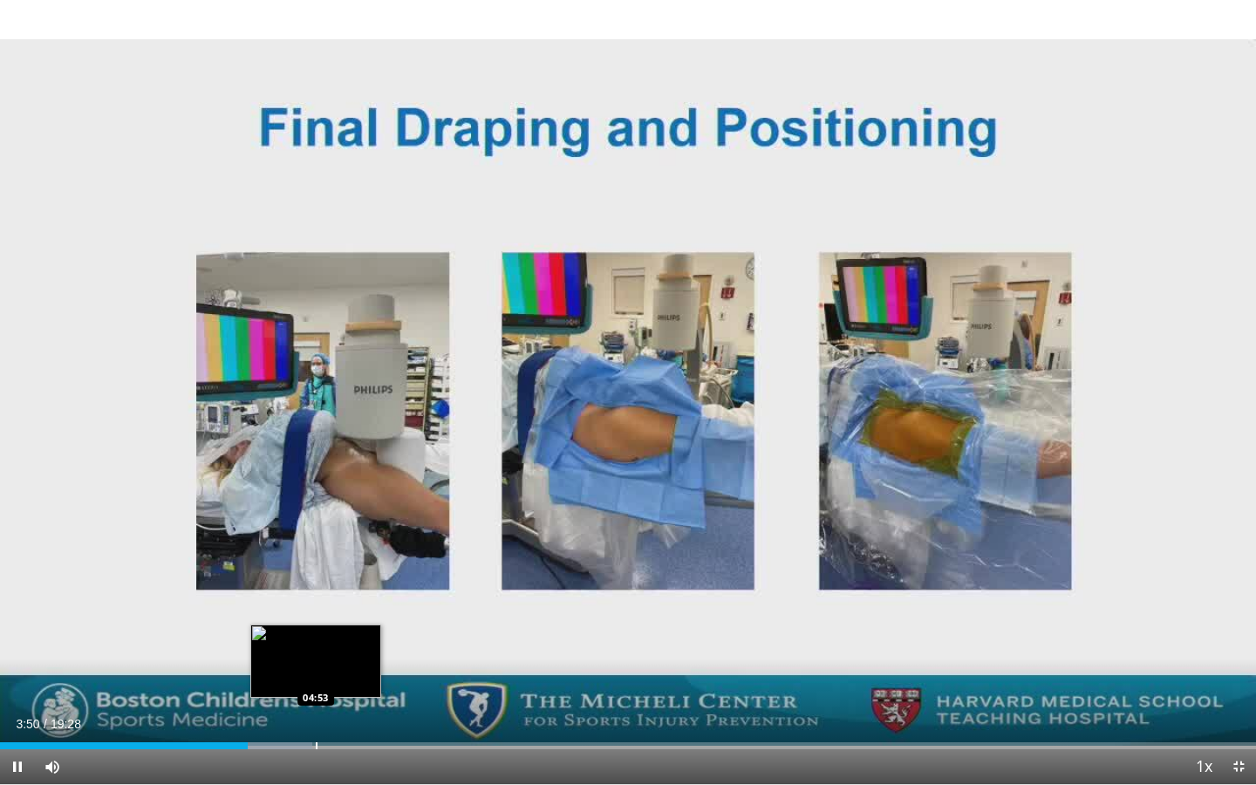
click at [316, 678] on div "Loaded : 24.84% 03:50 04:53" at bounding box center [628, 741] width 1256 height 17
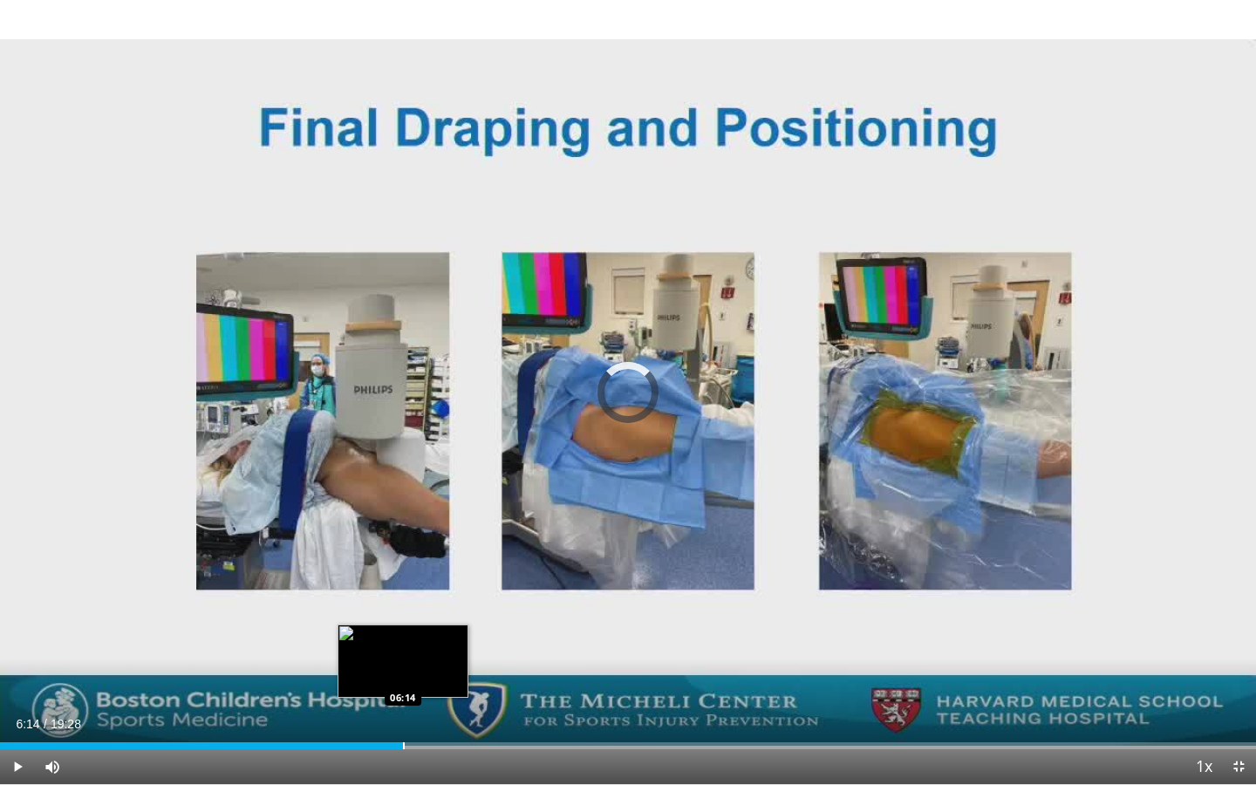
click at [403, 678] on div "Loaded : 31.69% 05:08 06:14" at bounding box center [628, 741] width 1256 height 17
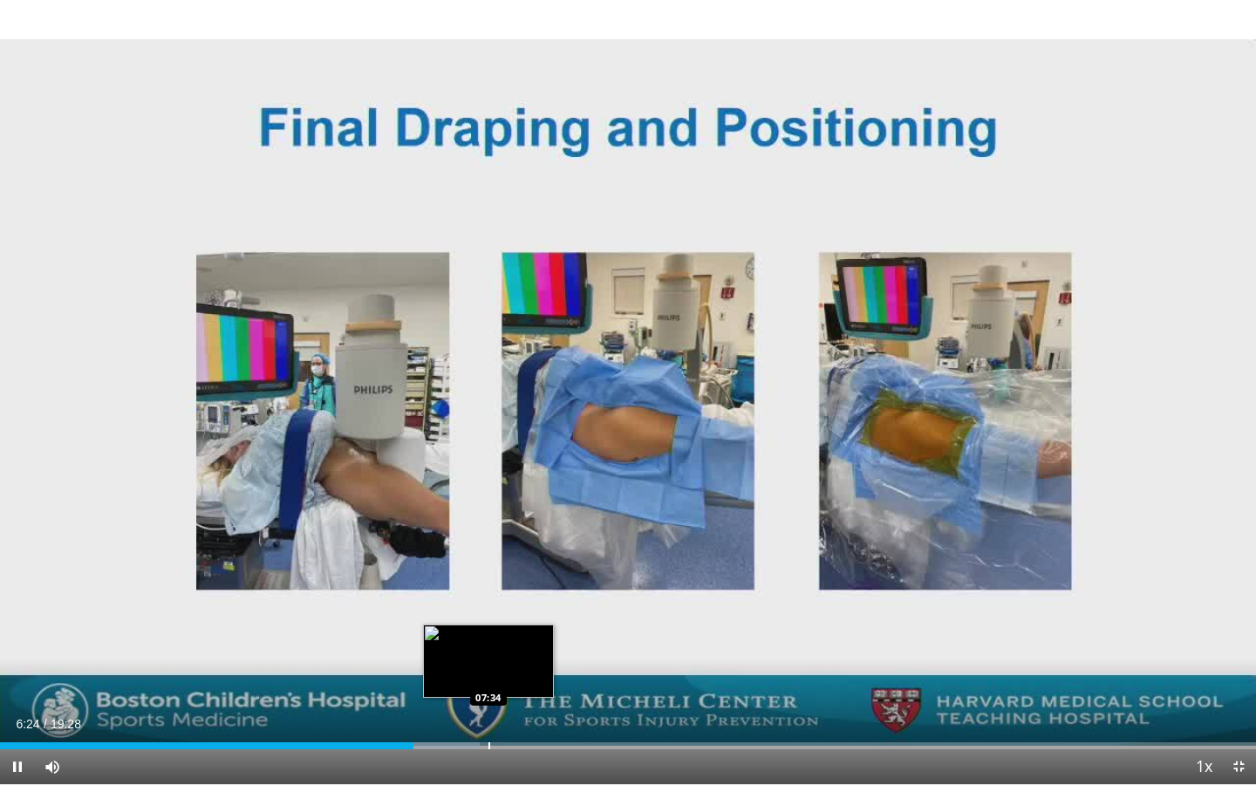
click at [489, 678] on div "Progress Bar" at bounding box center [490, 745] width 2 height 7
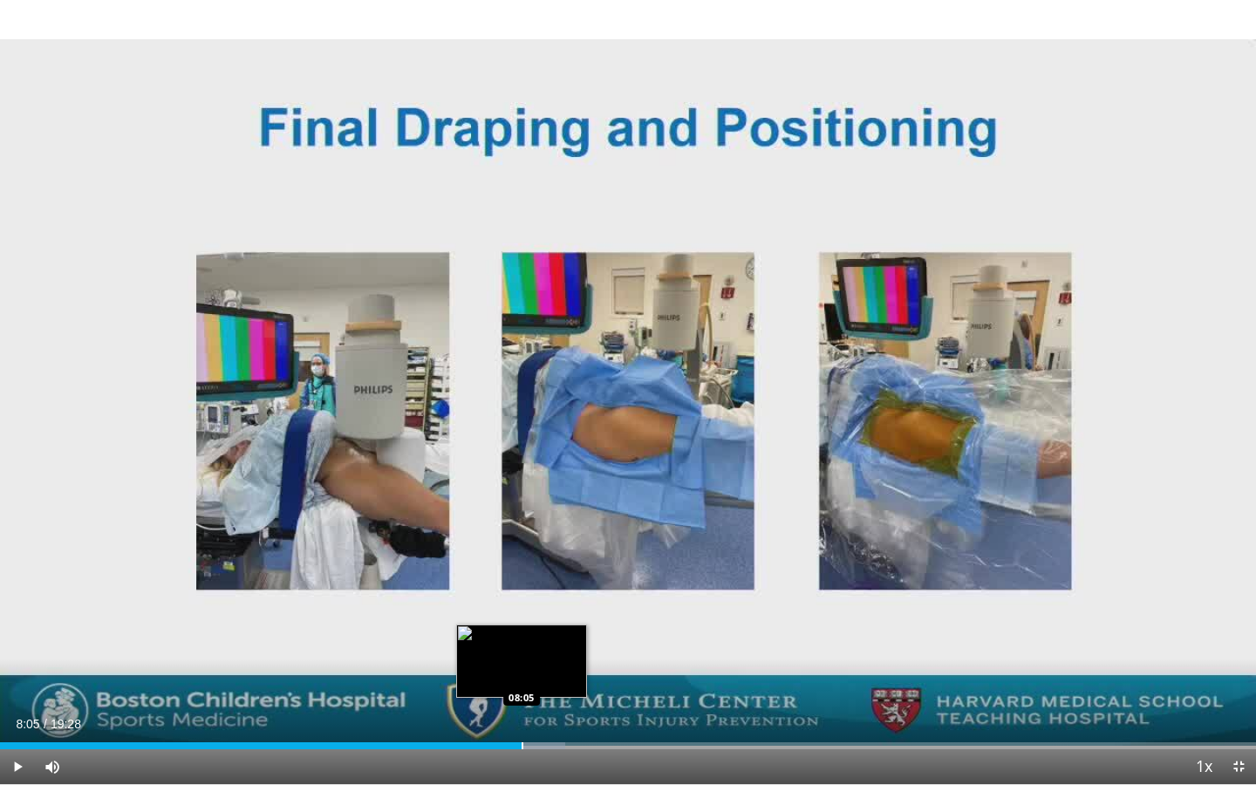
click at [522, 678] on div "Progress Bar" at bounding box center [523, 745] width 2 height 7
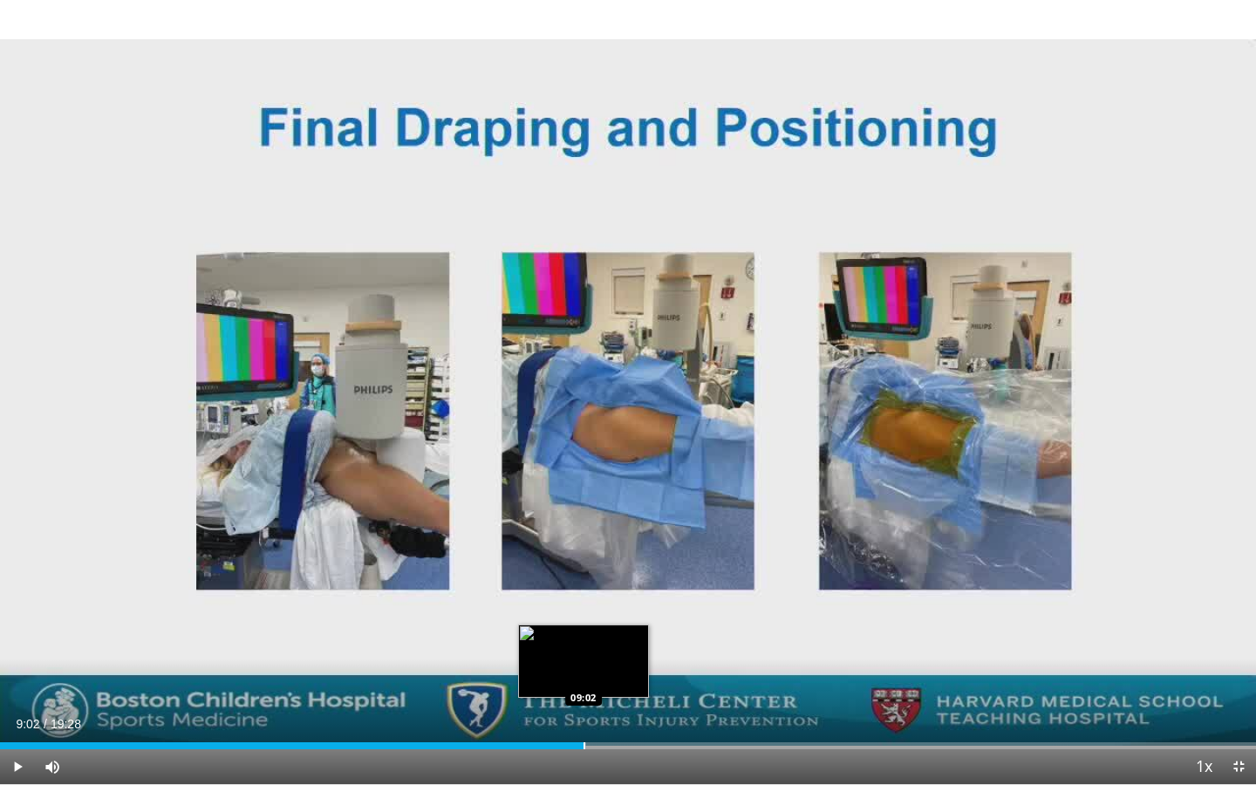
click at [584, 678] on div "Progress Bar" at bounding box center [585, 745] width 2 height 7
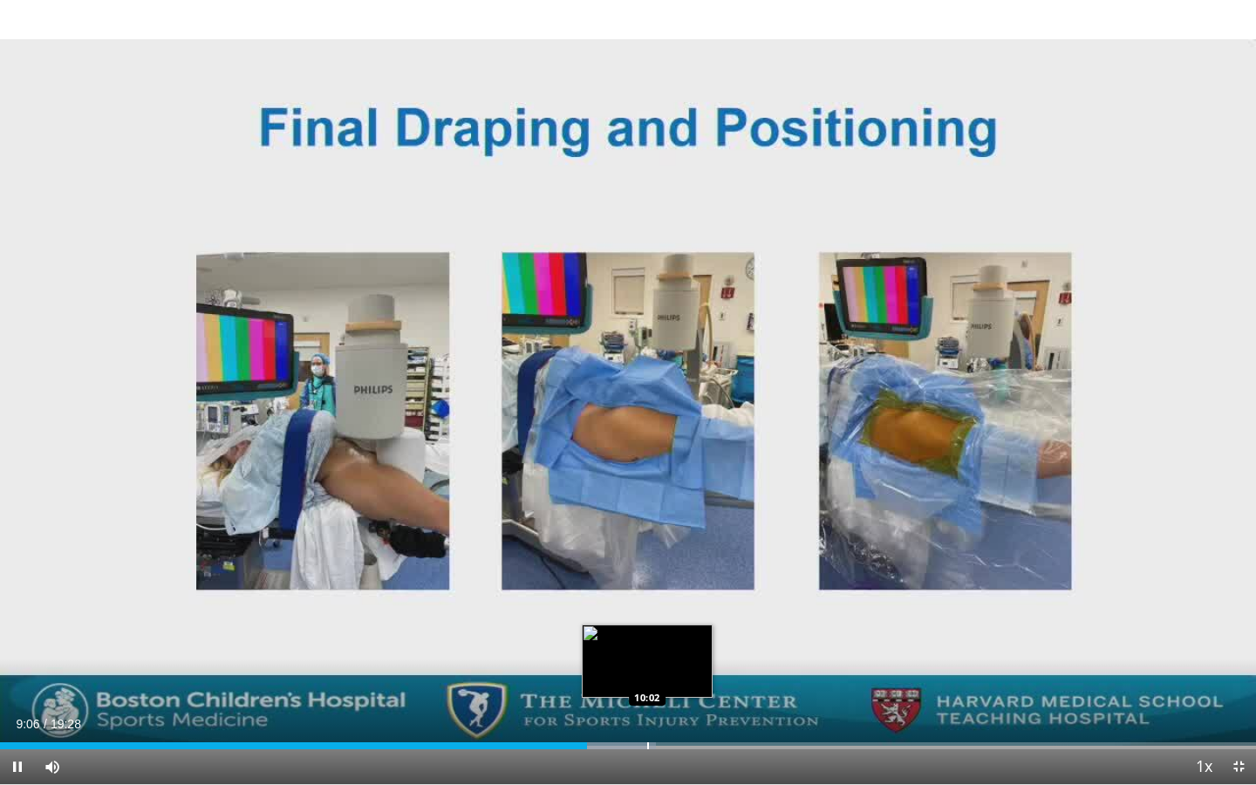
click at [649, 678] on div "Progress Bar" at bounding box center [648, 745] width 2 height 7
click at [635, 678] on div "Loaded : 53.10% 10:15 09:55" at bounding box center [628, 745] width 1256 height 7
click at [625, 678] on video-js "**********" at bounding box center [628, 392] width 1256 height 785
click at [613, 678] on div "Progress Bar" at bounding box center [614, 745] width 2 height 7
click at [640, 678] on div "Progress Bar" at bounding box center [641, 745] width 2 height 7
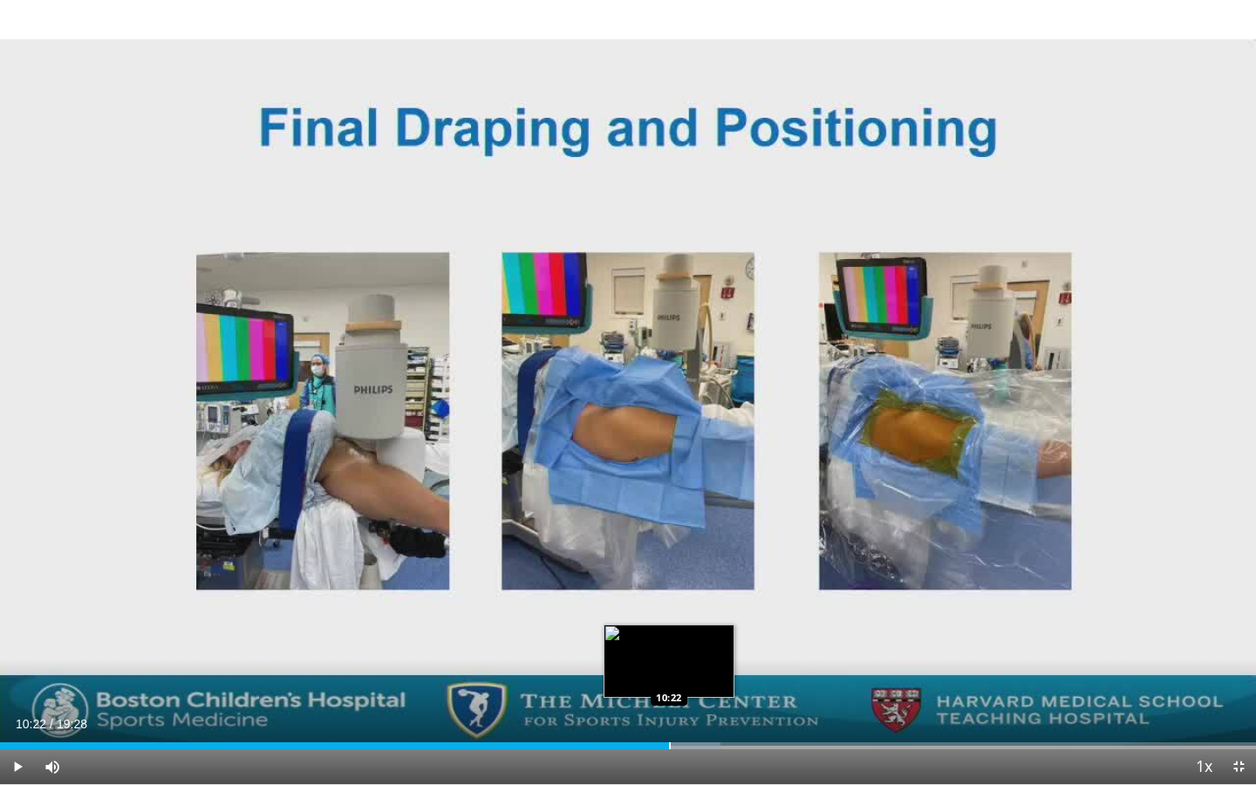
click at [669, 678] on div "Progress Bar" at bounding box center [670, 745] width 2 height 7
click at [687, 678] on div "Progress Bar" at bounding box center [688, 745] width 2 height 7
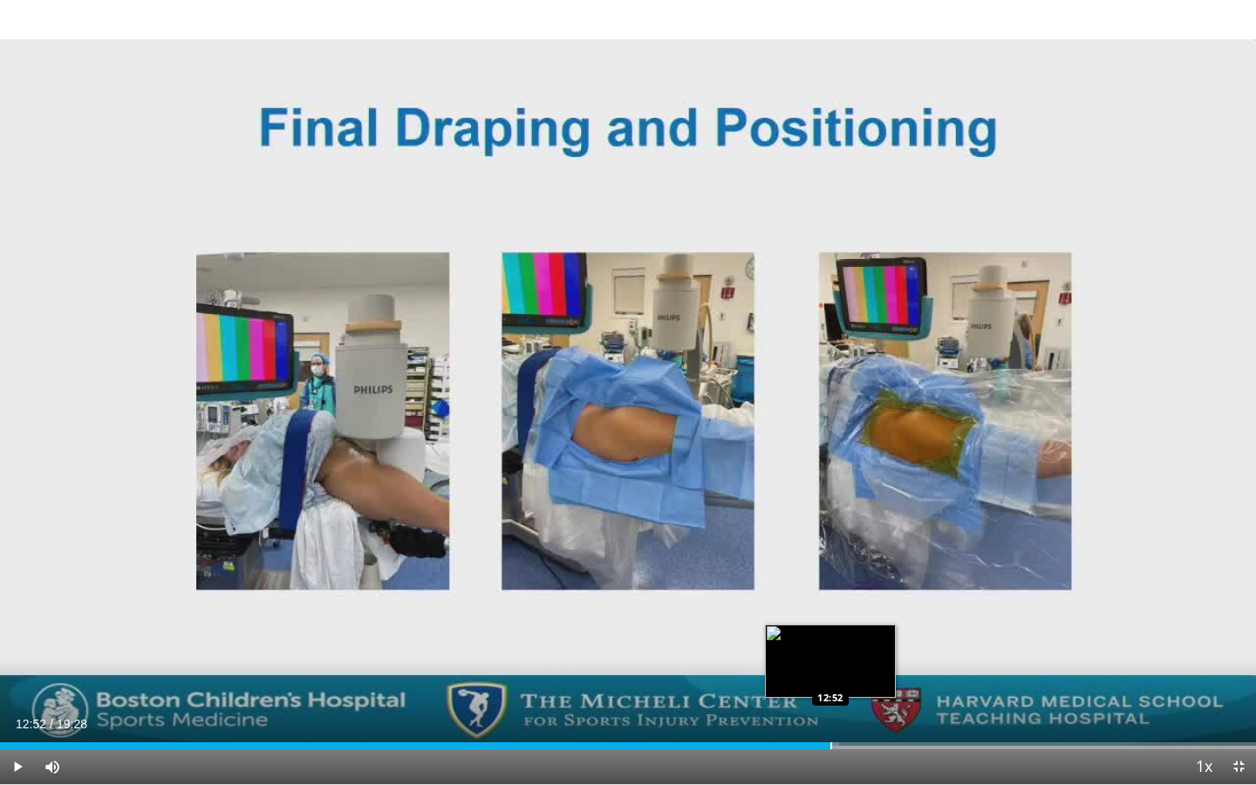
click at [831, 678] on div "Progress Bar" at bounding box center [832, 745] width 2 height 7
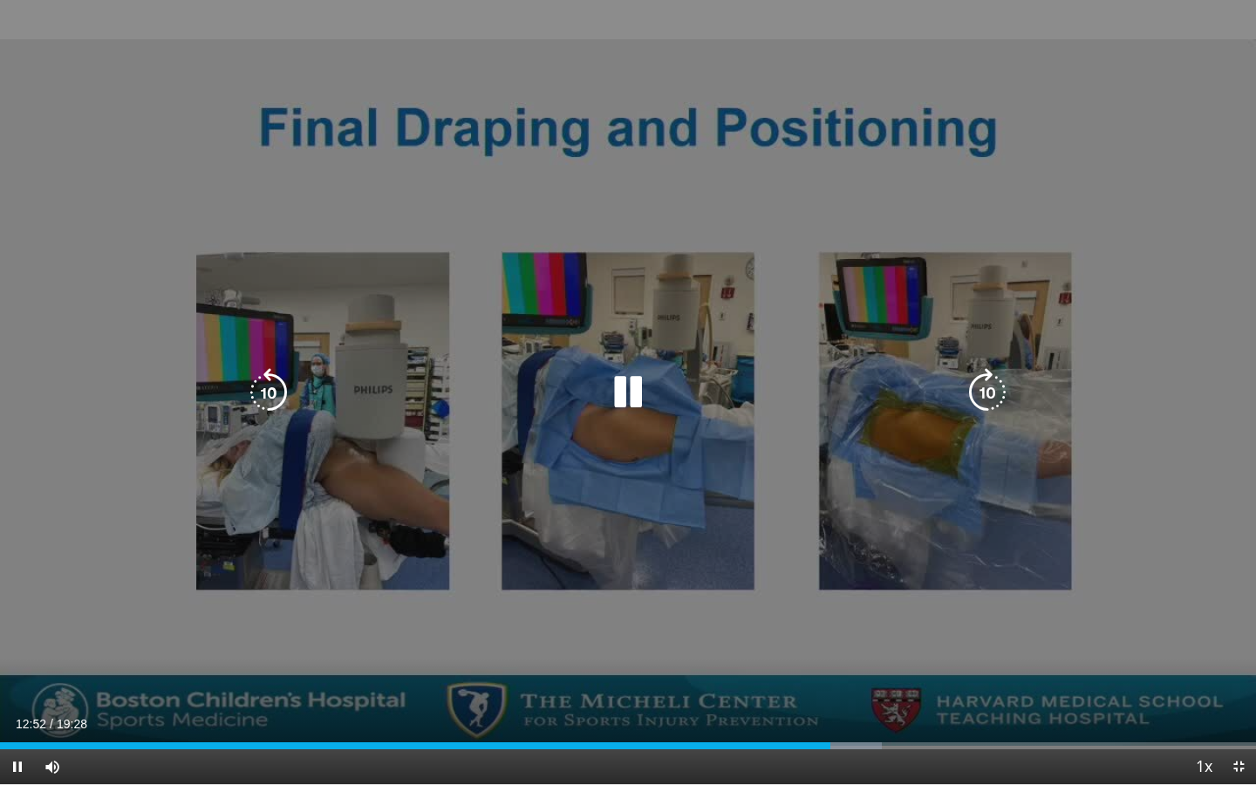
click at [818, 678] on video-js "**********" at bounding box center [628, 392] width 1256 height 785
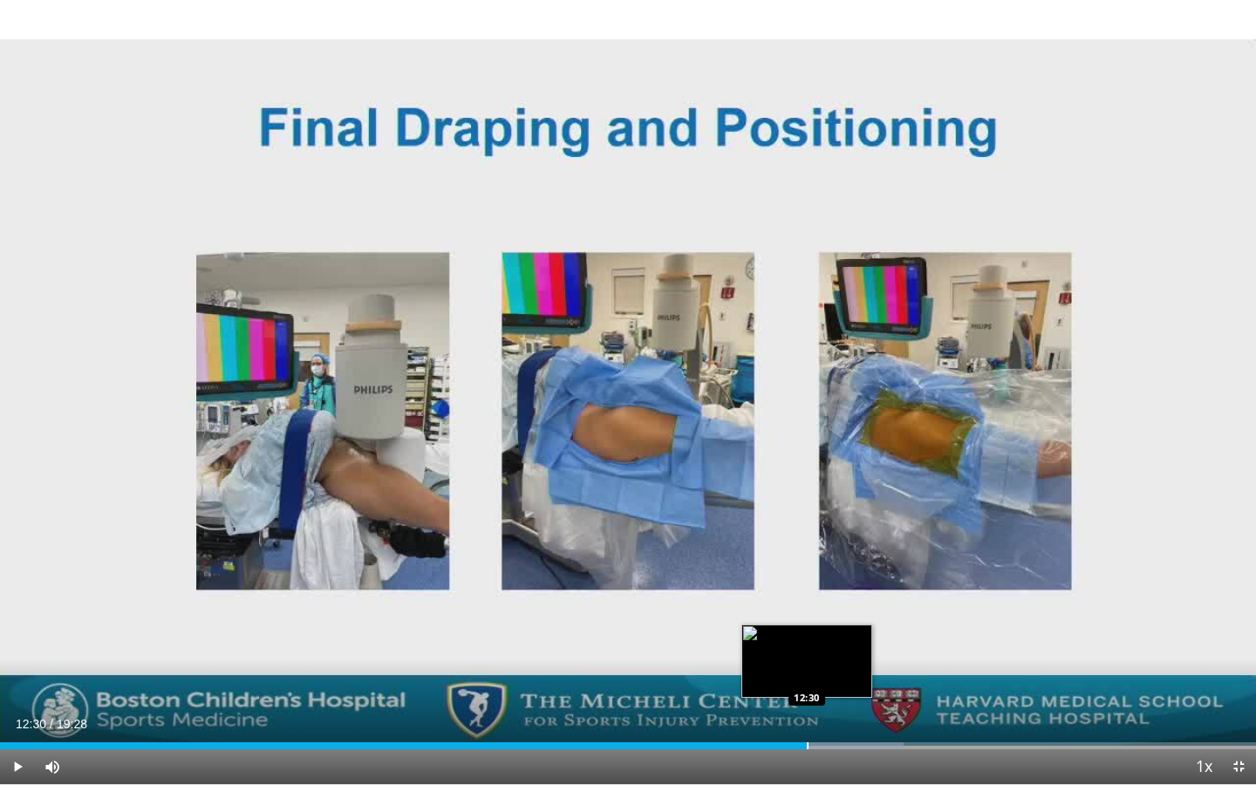
click at [807, 678] on div "Loaded : 71.95% 12:30 12:30" at bounding box center [628, 741] width 1256 height 17
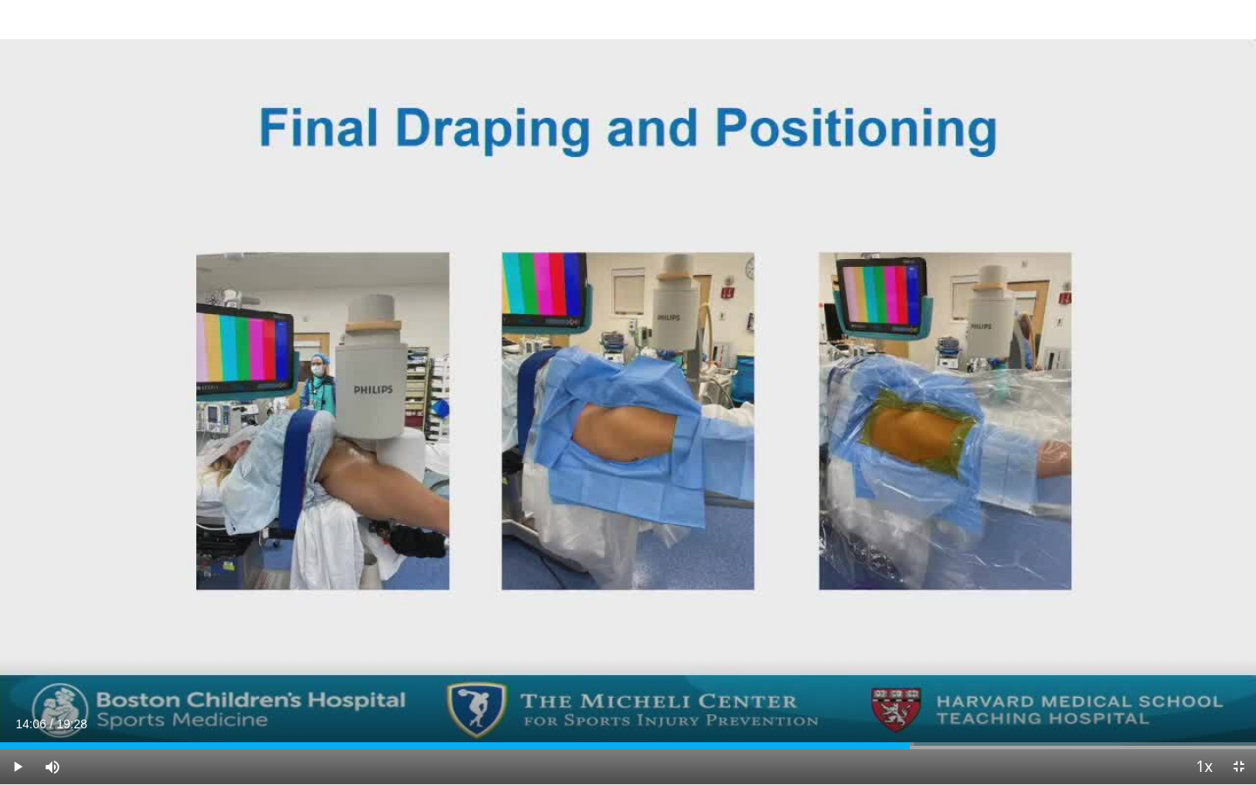
click at [910, 678] on div "Progress Bar" at bounding box center [911, 745] width 2 height 7
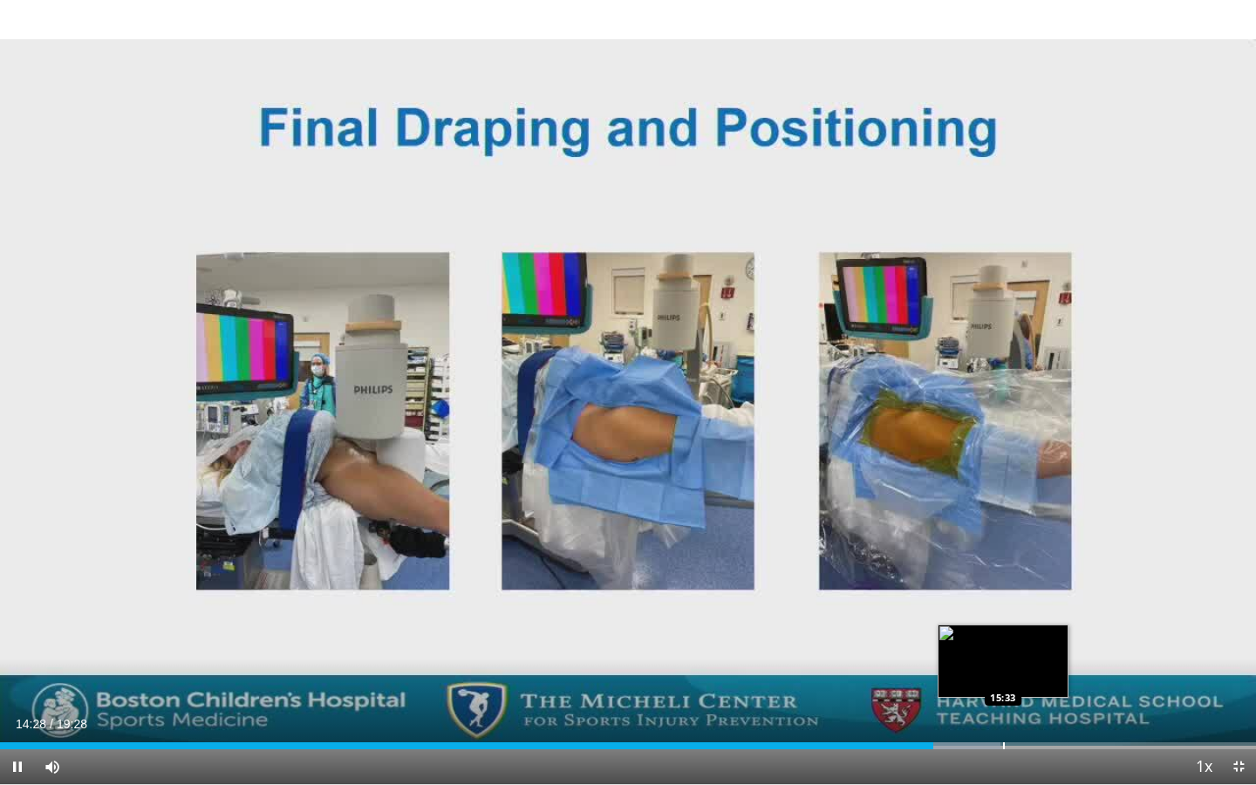
click at [1003, 678] on div "Progress Bar" at bounding box center [1004, 745] width 2 height 7
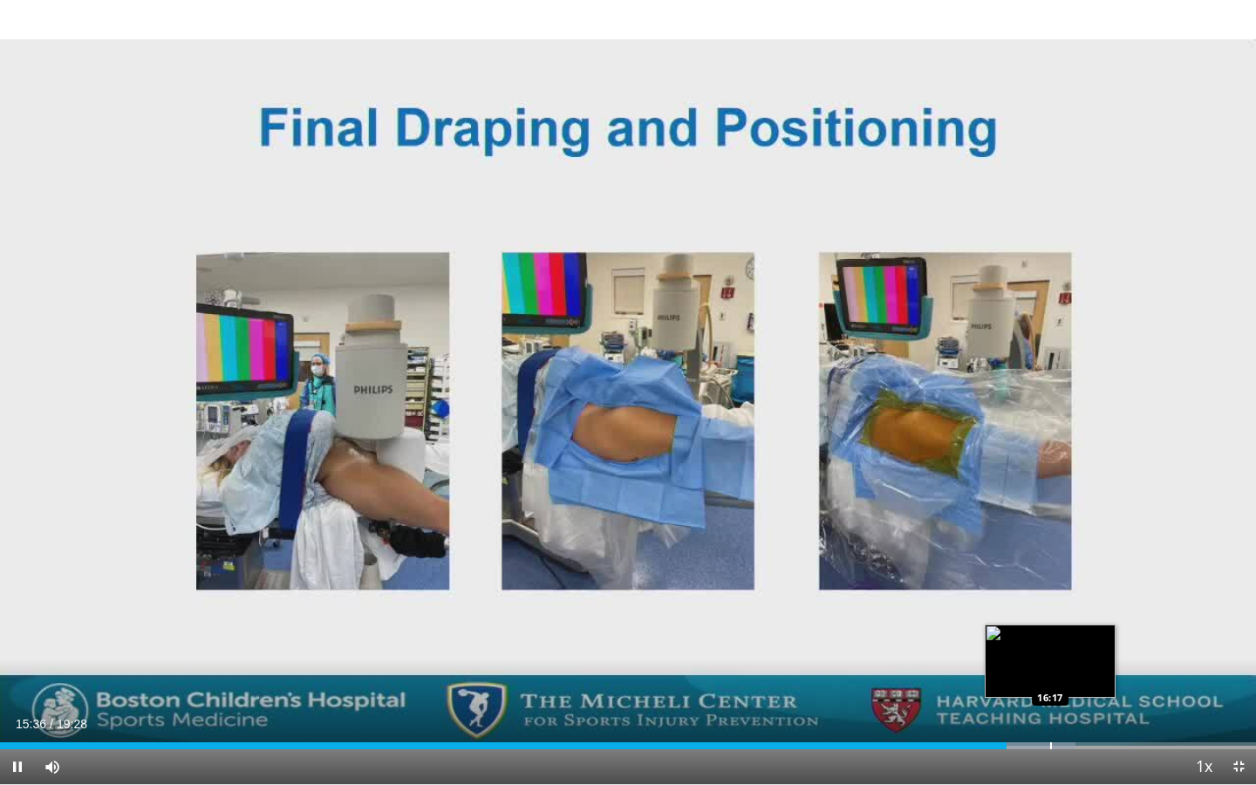
click at [1050, 678] on div "Progress Bar" at bounding box center [1051, 745] width 2 height 7
click at [1092, 678] on div "Progress Bar" at bounding box center [1092, 745] width 2 height 7
